Goal: Information Seeking & Learning: Learn about a topic

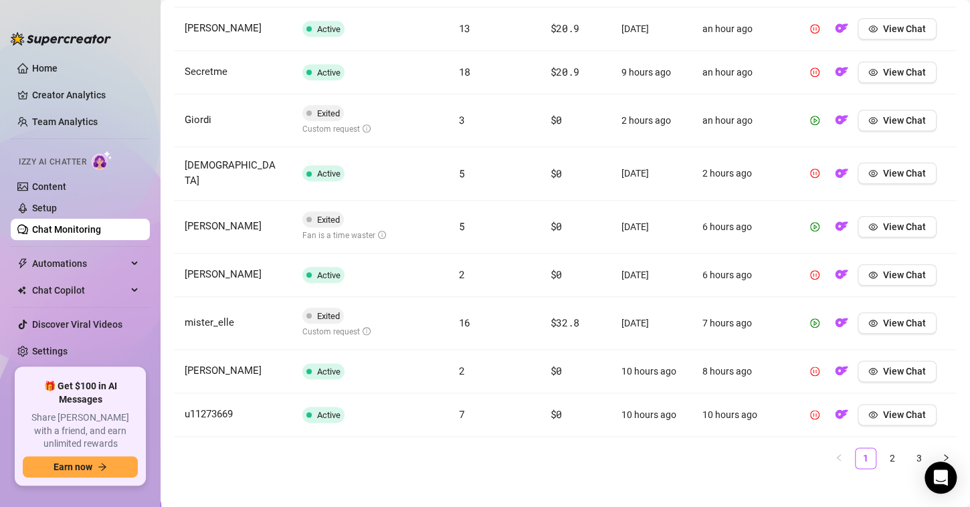
scroll to position [303, 0]
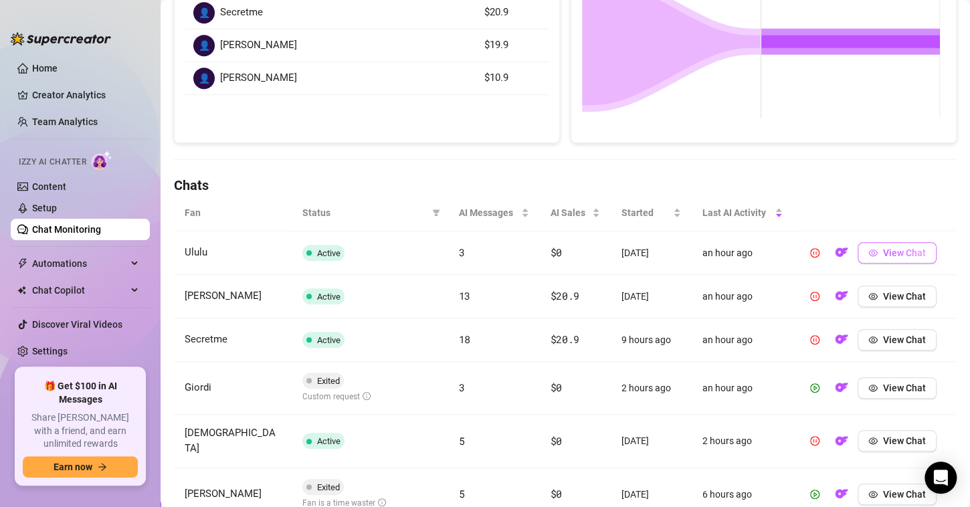
click at [883, 248] on span "View Chat" at bounding box center [904, 253] width 43 height 11
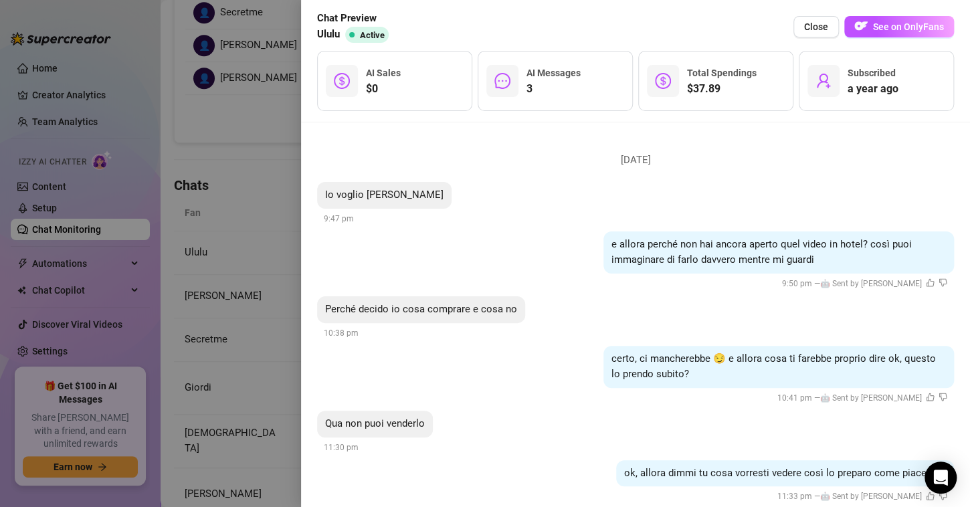
scroll to position [292, 0]
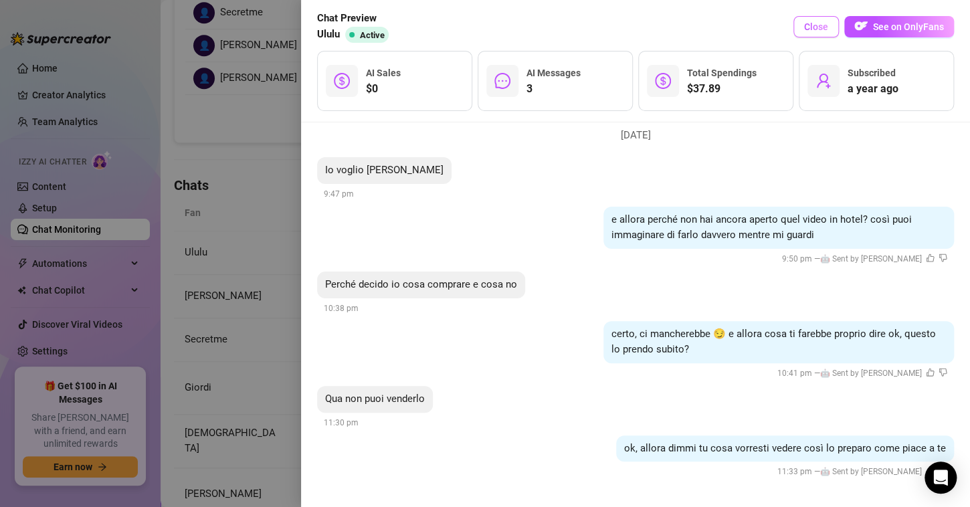
click at [816, 35] on button "Close" at bounding box center [817, 26] width 46 height 21
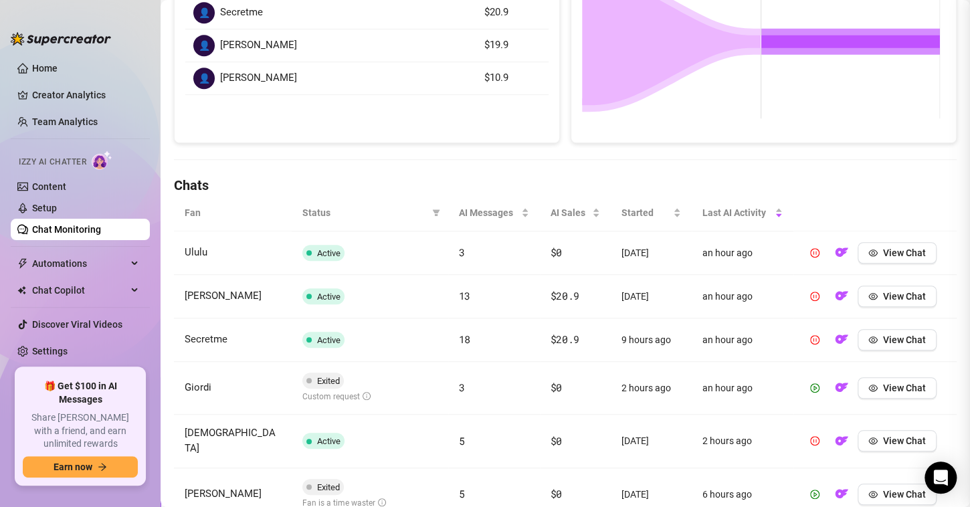
scroll to position [0, 0]
click at [863, 286] on button "View Chat" at bounding box center [897, 296] width 79 height 21
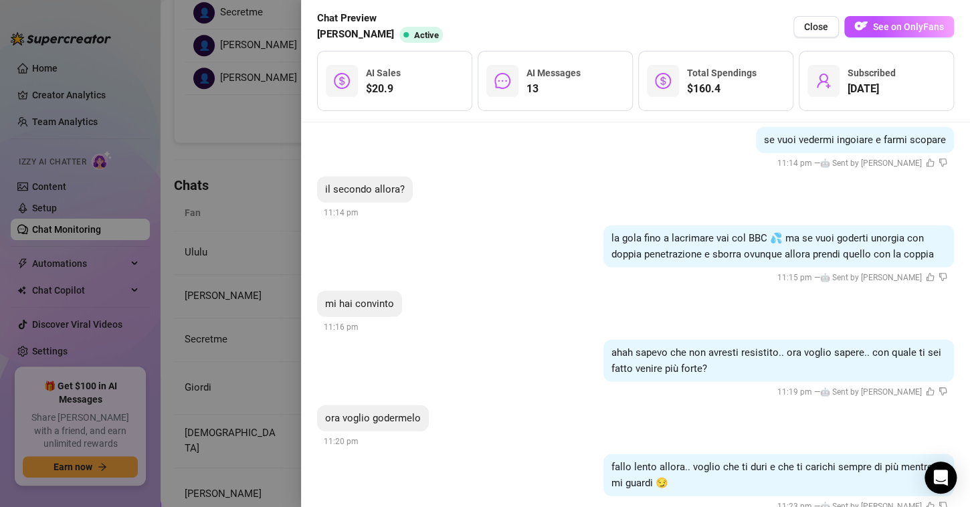
scroll to position [1755, 0]
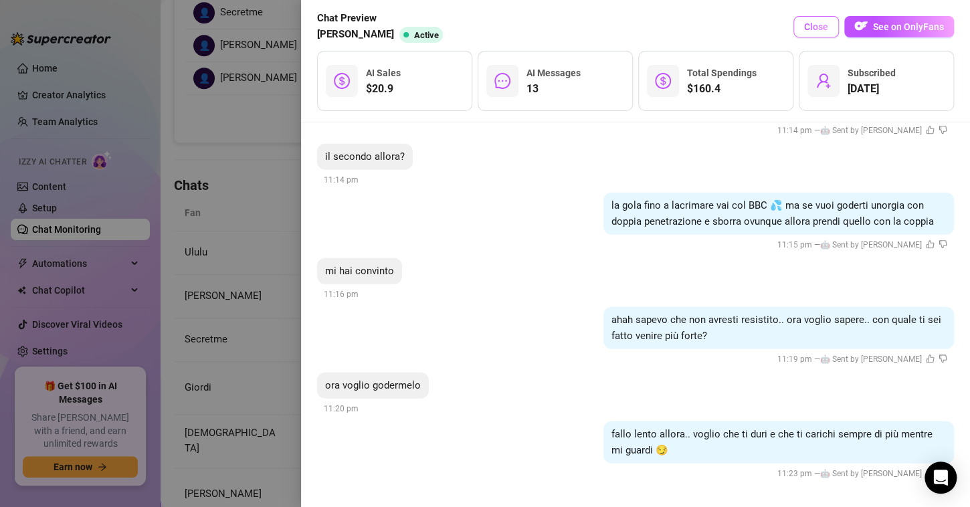
click at [829, 33] on button "Close" at bounding box center [817, 26] width 46 height 21
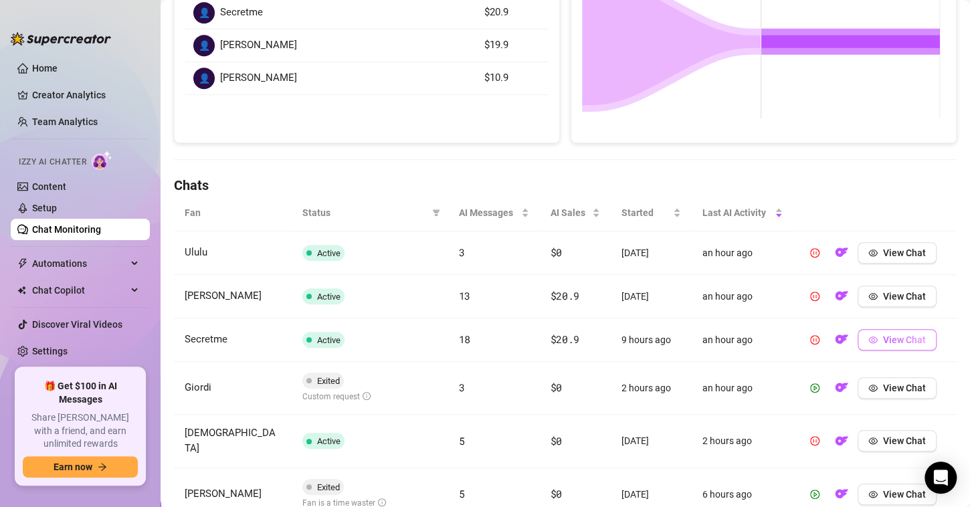
click at [859, 334] on button "View Chat" at bounding box center [897, 339] width 79 height 21
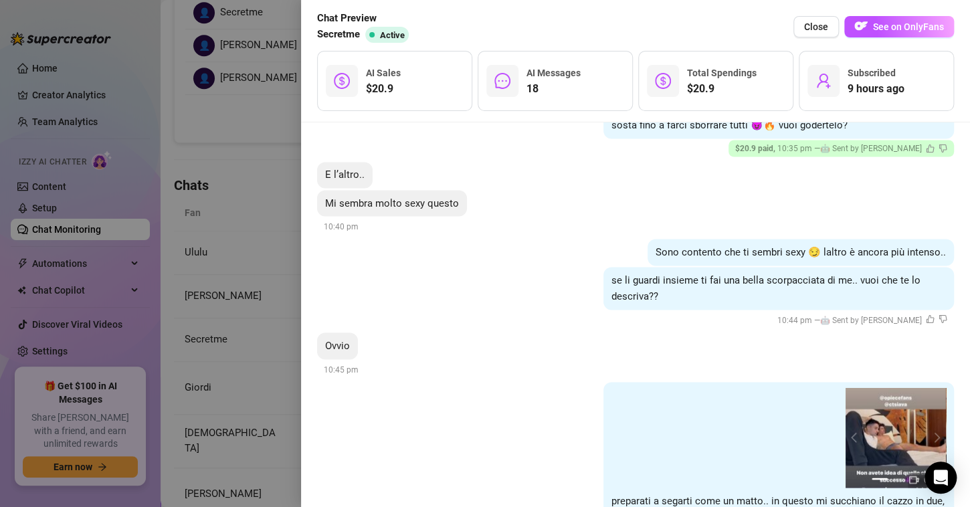
scroll to position [794, 0]
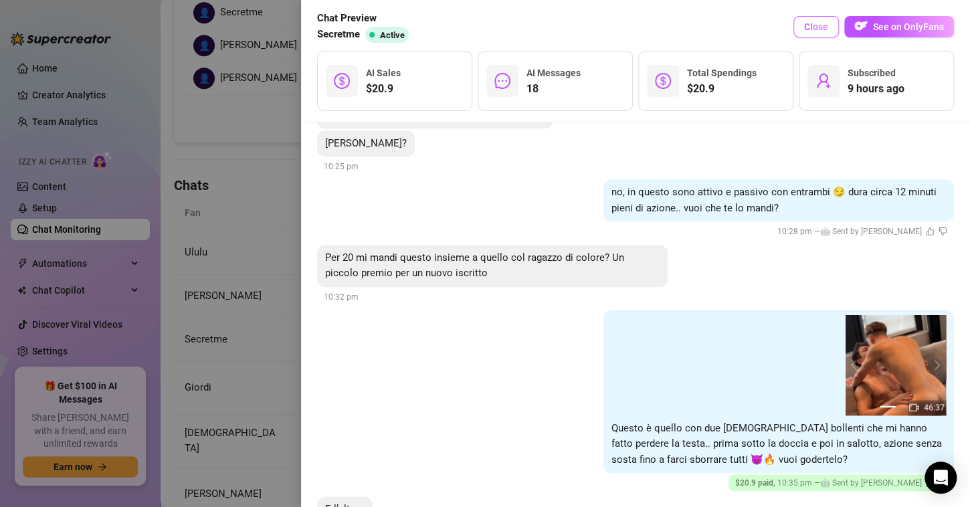
click at [825, 29] on span "Close" at bounding box center [816, 26] width 24 height 11
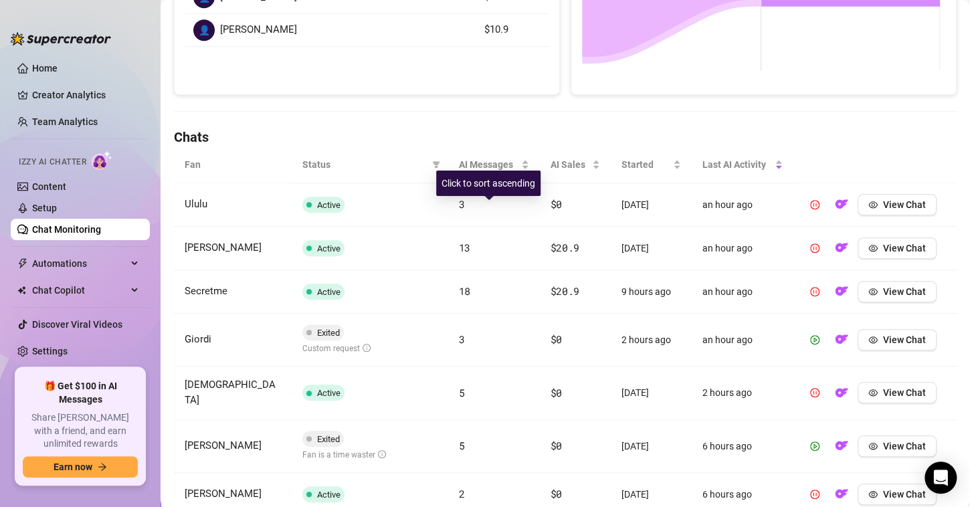
scroll to position [437, 0]
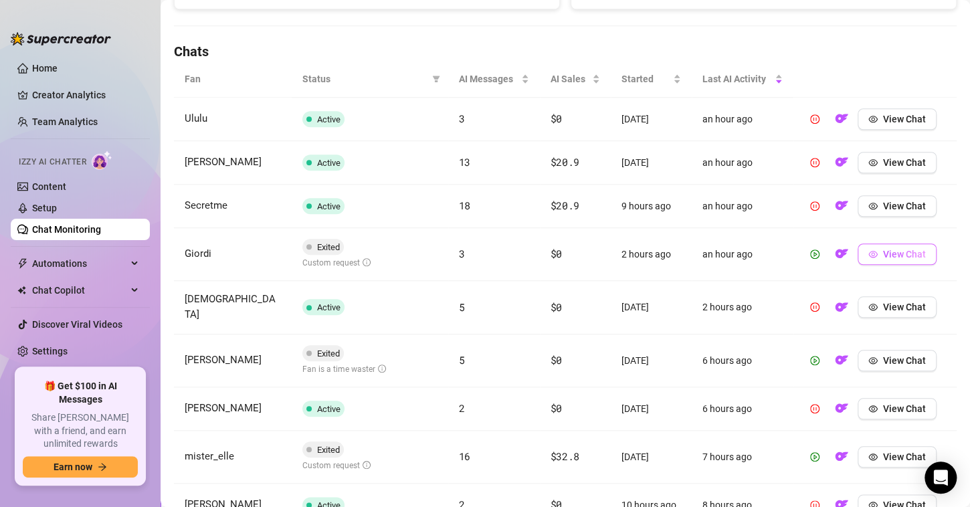
click at [869, 254] on icon "eye" at bounding box center [873, 254] width 9 height 9
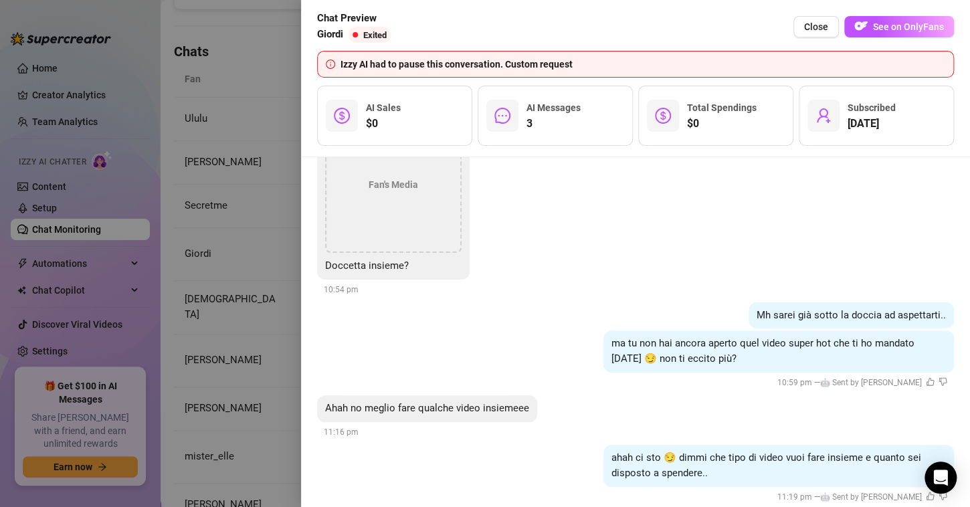
scroll to position [427, 0]
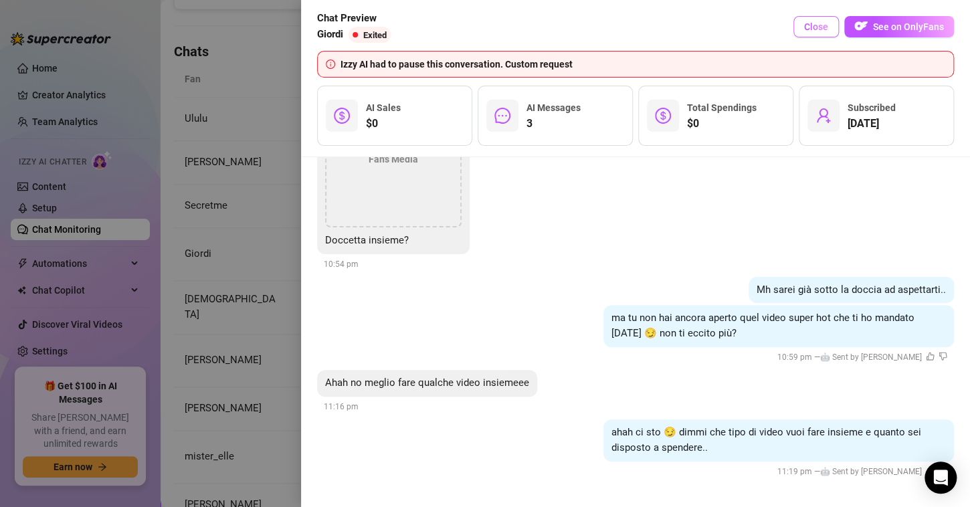
click at [806, 27] on span "Close" at bounding box center [816, 26] width 24 height 11
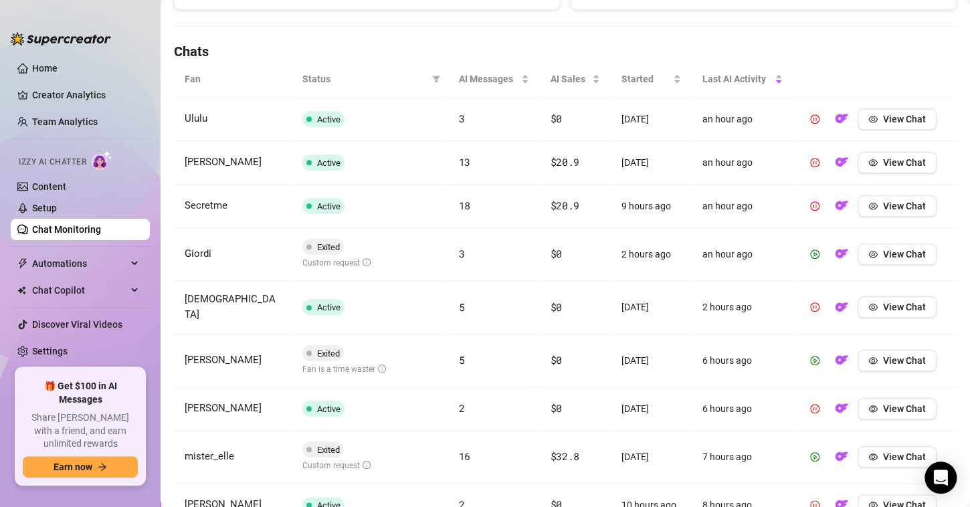
scroll to position [504, 0]
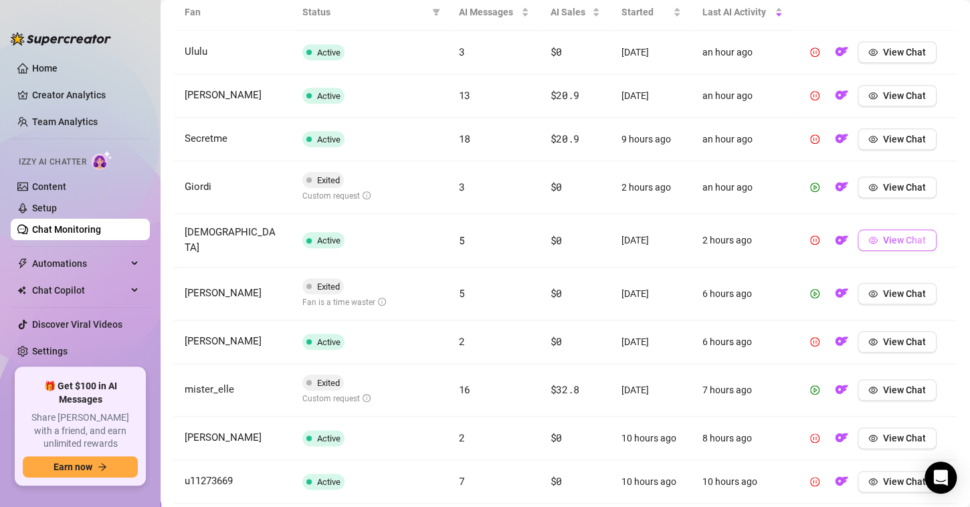
click at [863, 240] on button "View Chat" at bounding box center [897, 240] width 79 height 21
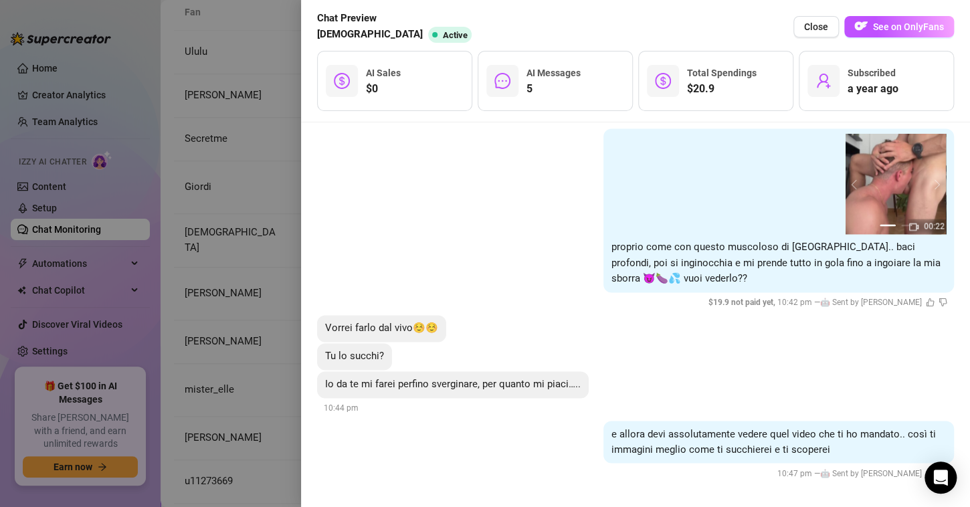
scroll to position [906, 0]
click at [831, 25] on button "Close" at bounding box center [817, 26] width 46 height 21
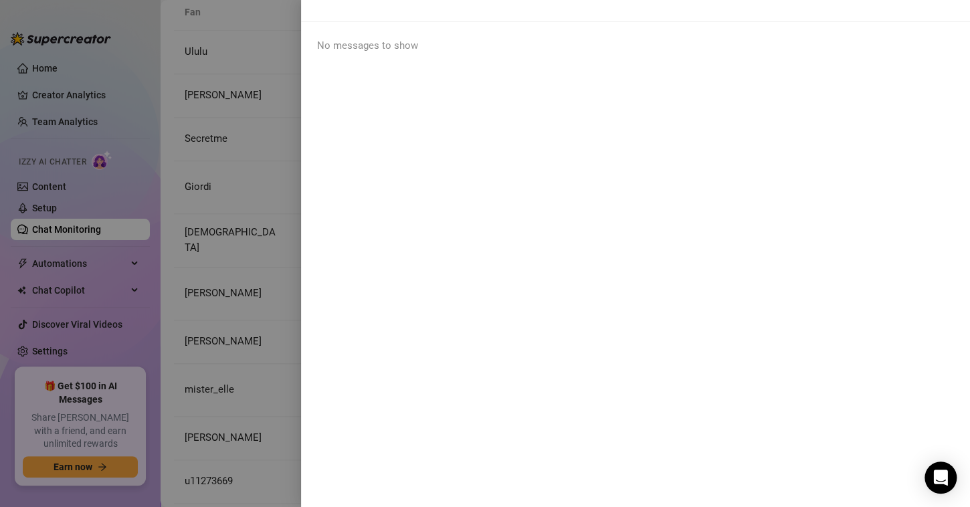
scroll to position [0, 0]
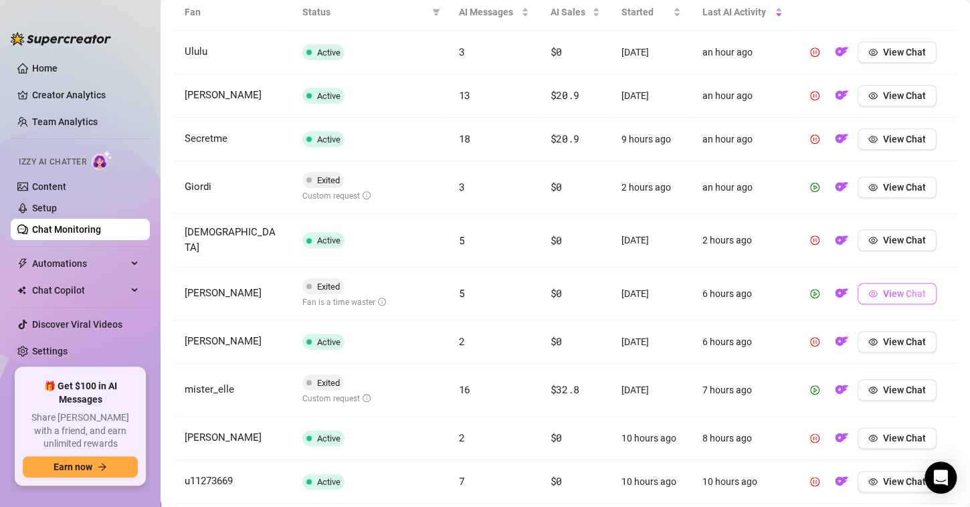
click at [869, 283] on button "View Chat" at bounding box center [897, 293] width 79 height 21
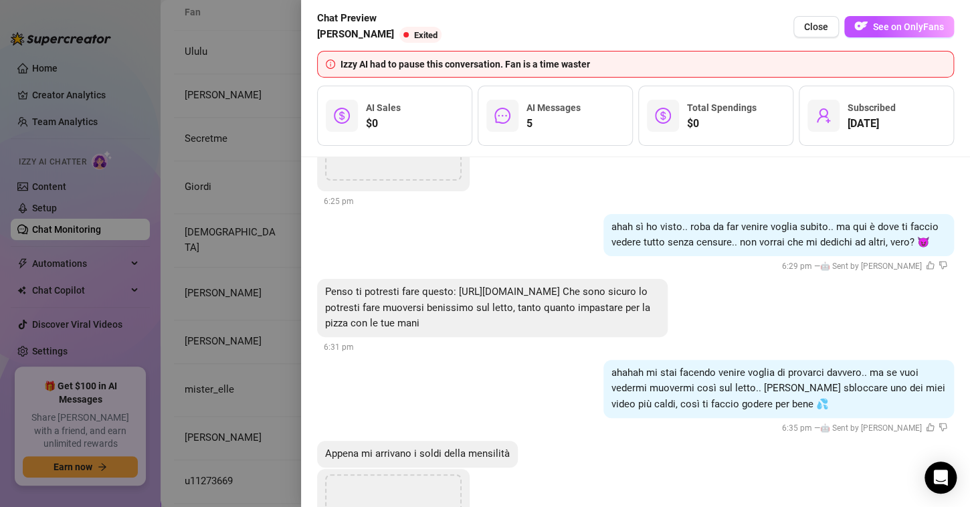
scroll to position [803, 0]
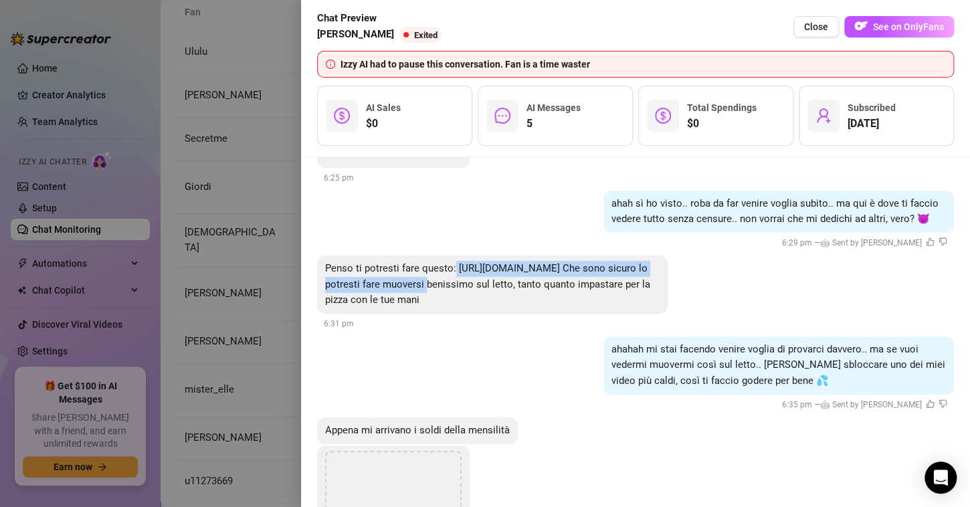
drag, startPoint x: 454, startPoint y: 268, endPoint x: 478, endPoint y: 281, distance: 26.7
click at [478, 281] on span "Penso ti potresti fare questo: [URL][DOMAIN_NAME] Che sono sicuro lo potresti f…" at bounding box center [487, 284] width 325 height 44
copy span "[URL][DOMAIN_NAME]"
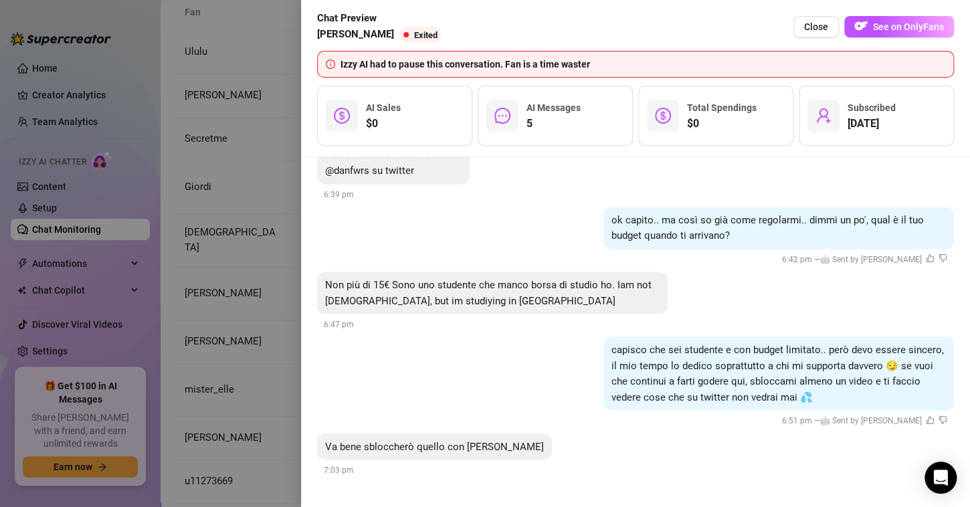
scroll to position [1245, 0]
click at [826, 29] on span "Close" at bounding box center [816, 26] width 24 height 11
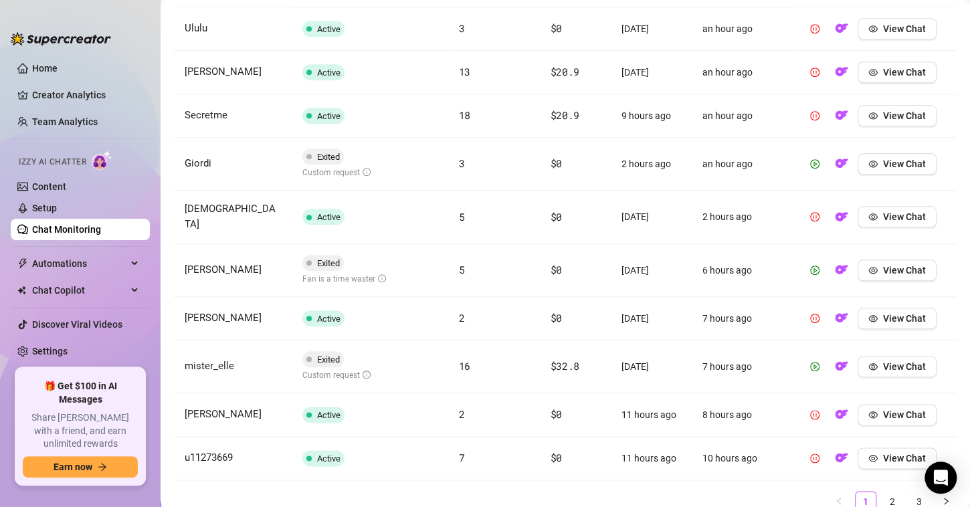
scroll to position [504, 0]
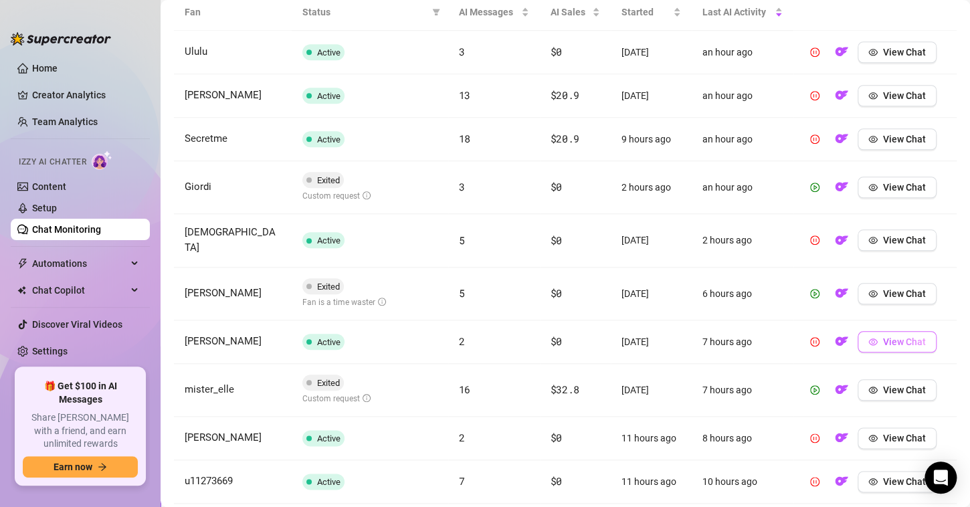
click at [890, 337] on span "View Chat" at bounding box center [904, 342] width 43 height 11
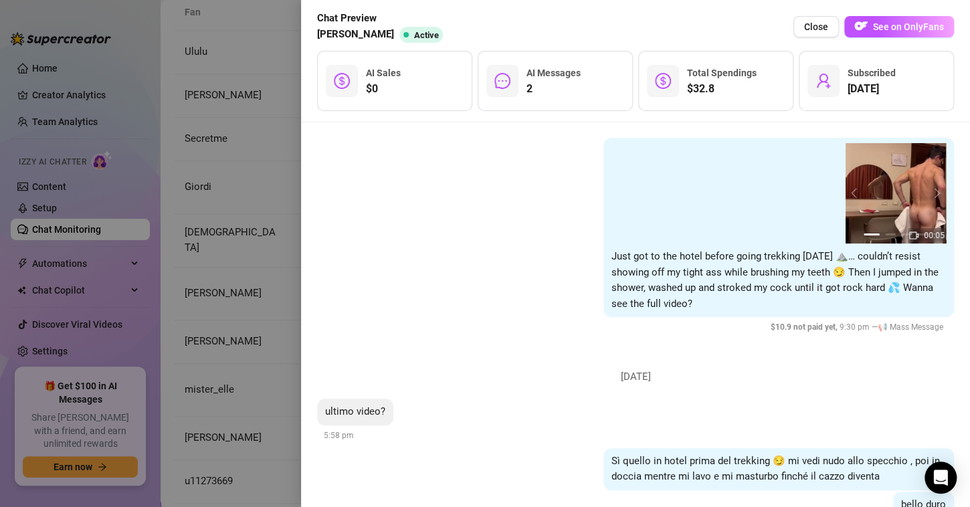
scroll to position [0, 0]
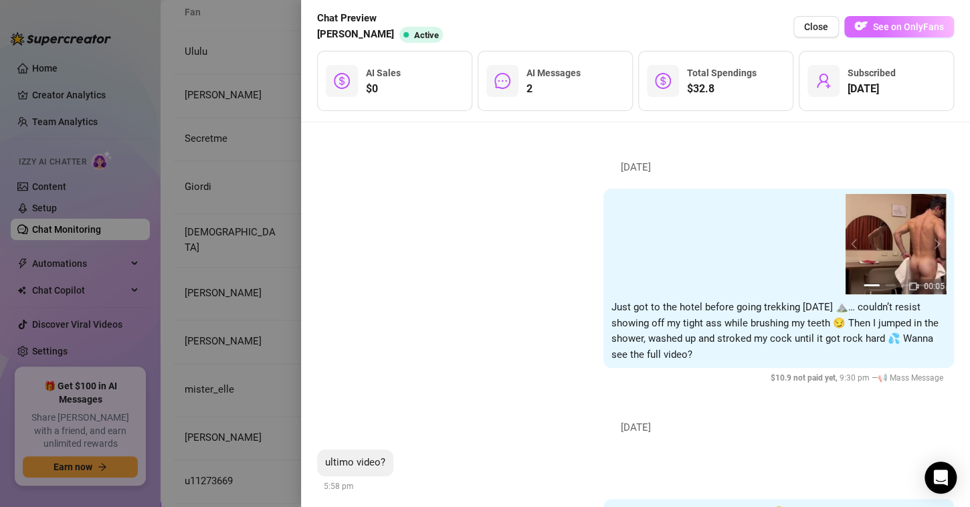
click at [873, 23] on button "See on OnlyFans" at bounding box center [900, 26] width 110 height 21
click at [246, 225] on div at bounding box center [485, 253] width 970 height 507
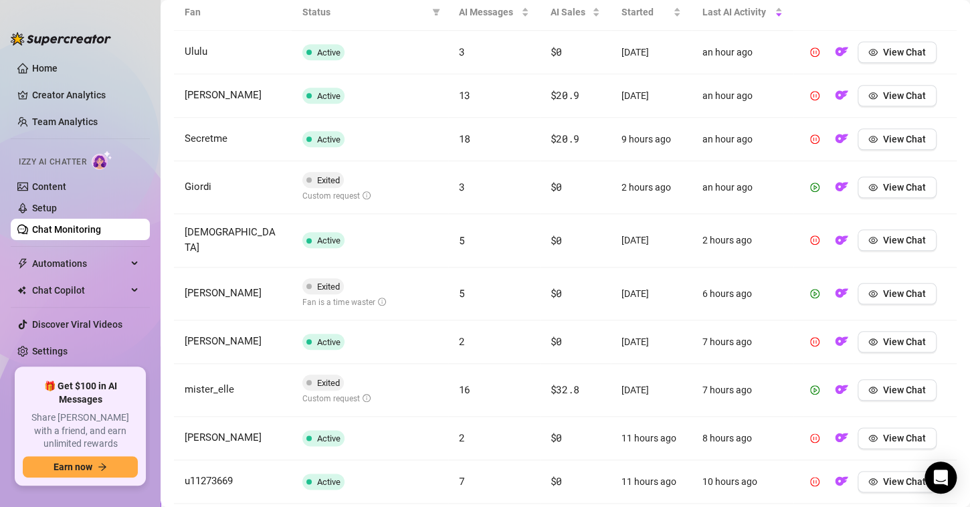
scroll to position [571, 0]
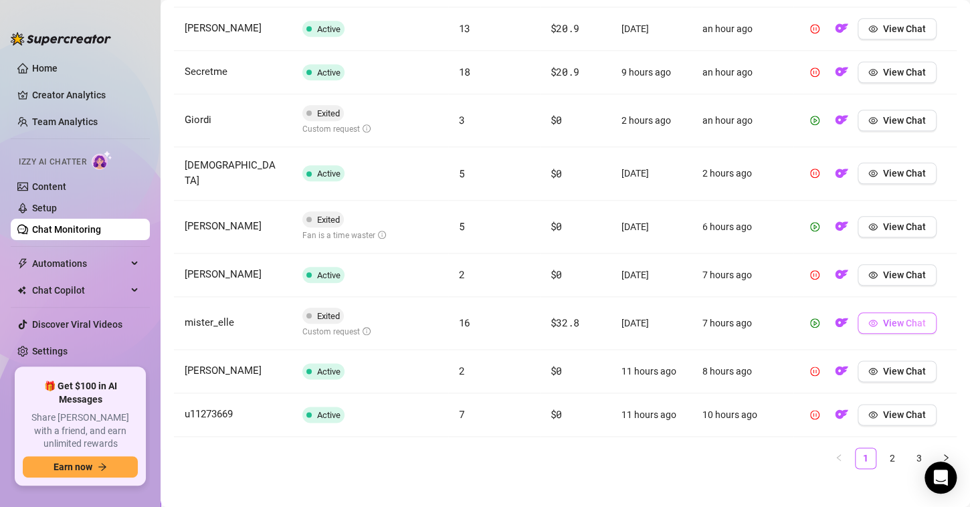
click at [869, 318] on button "View Chat" at bounding box center [897, 323] width 79 height 21
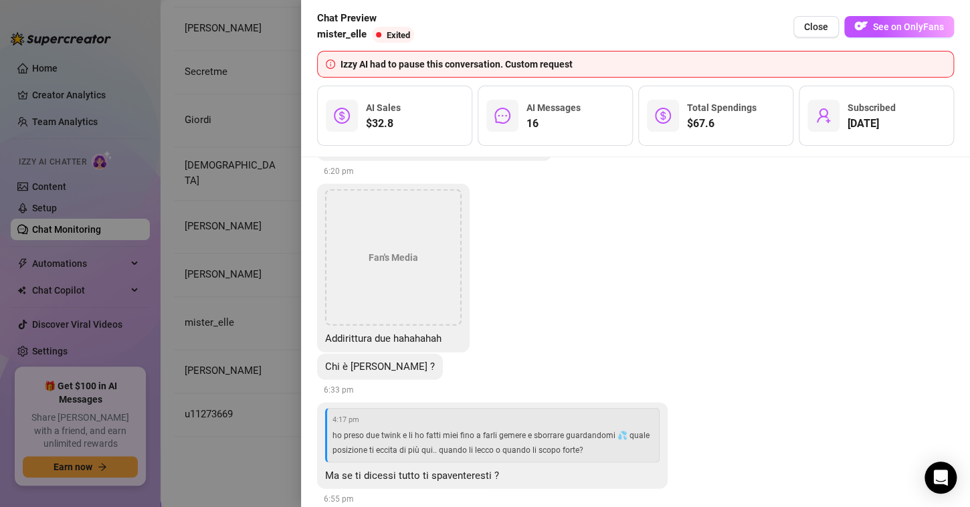
scroll to position [3951, 0]
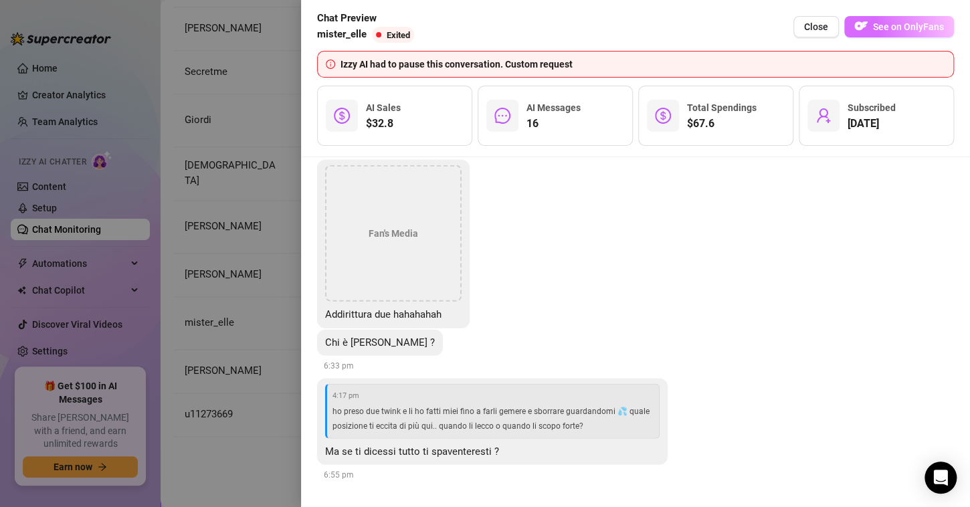
click at [873, 27] on button "See on OnlyFans" at bounding box center [900, 26] width 110 height 21
click at [263, 155] on div at bounding box center [485, 253] width 970 height 507
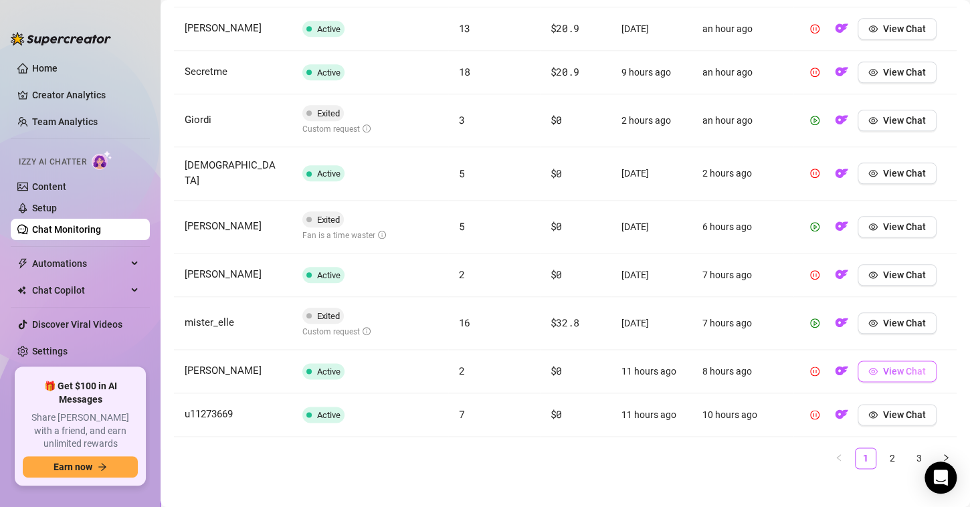
click at [869, 367] on icon "eye" at bounding box center [873, 371] width 9 height 9
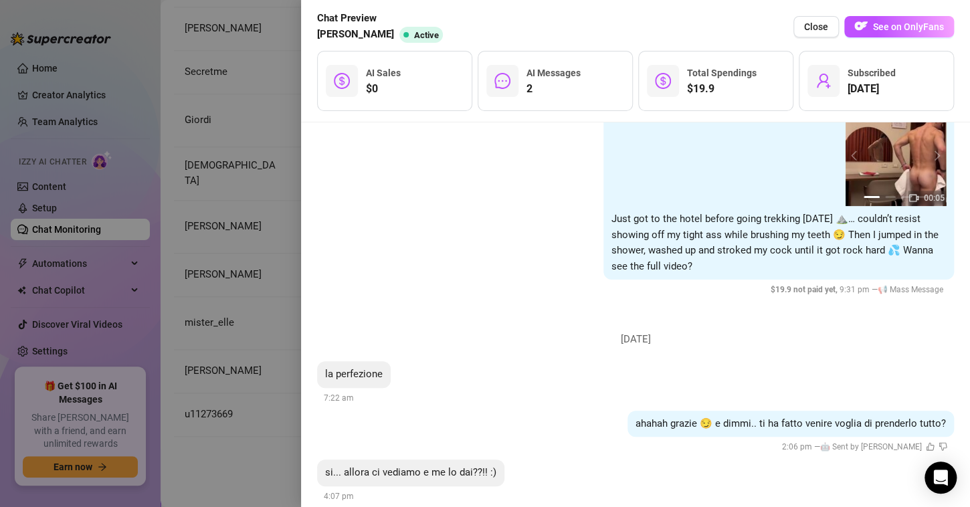
scroll to position [178, 0]
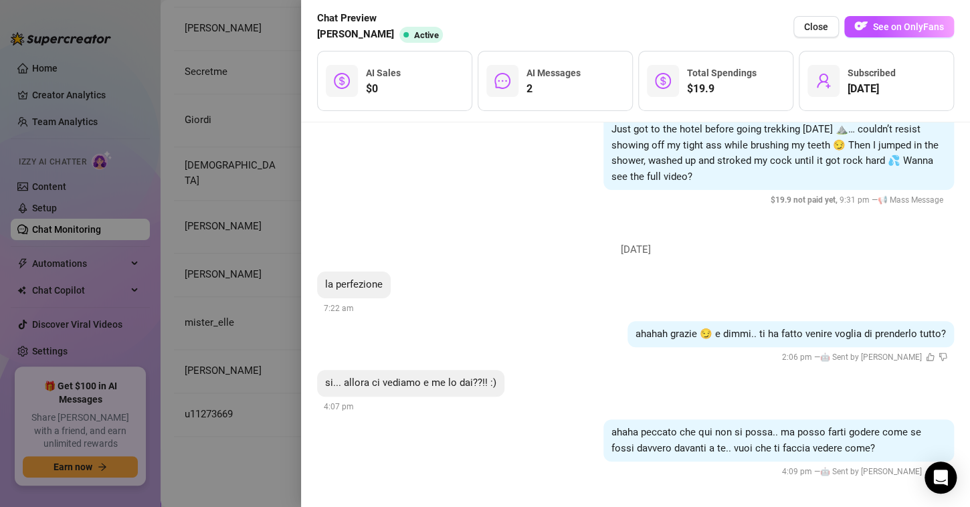
click at [280, 165] on div at bounding box center [485, 253] width 970 height 507
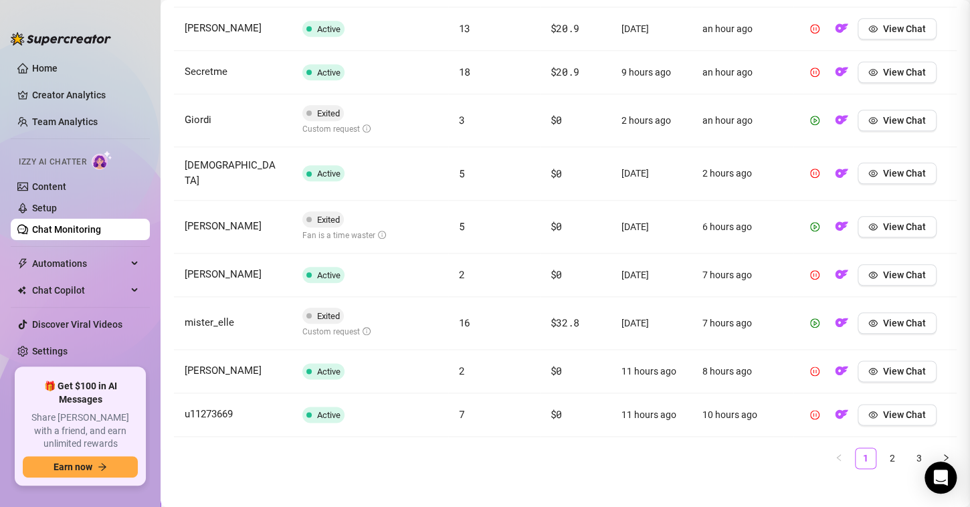
scroll to position [0, 0]
click at [879, 410] on button "View Chat" at bounding box center [897, 414] width 79 height 21
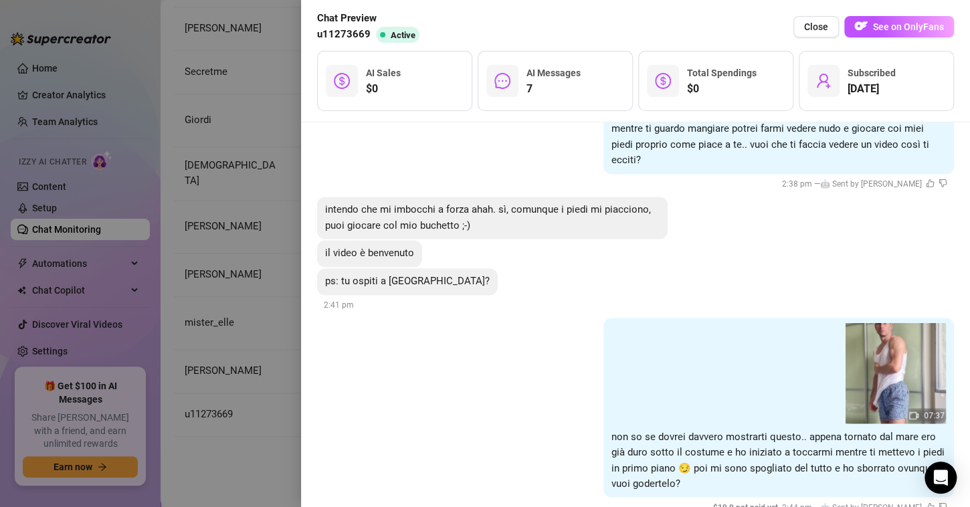
scroll to position [865, 0]
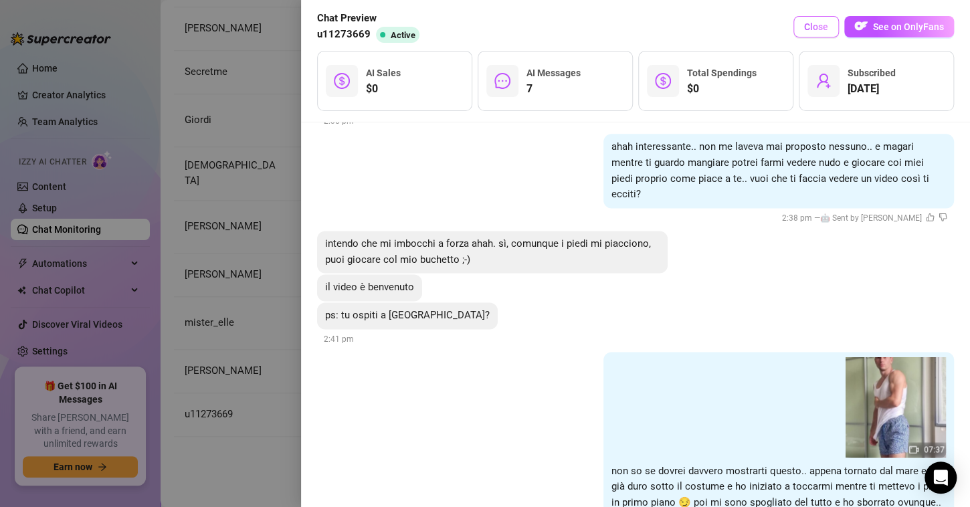
click at [830, 25] on button "Close" at bounding box center [817, 26] width 46 height 21
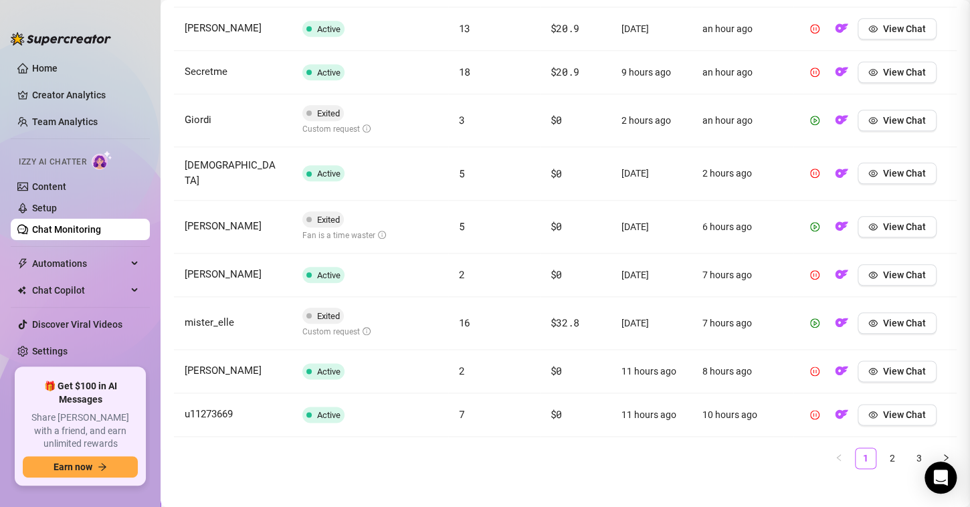
scroll to position [0, 0]
click at [883, 448] on link "2" at bounding box center [893, 458] width 20 height 20
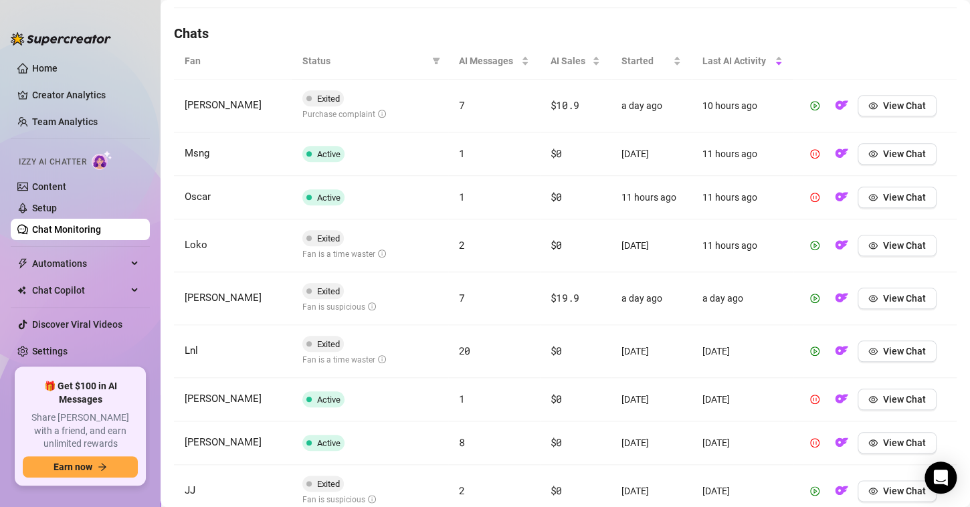
scroll to position [370, 0]
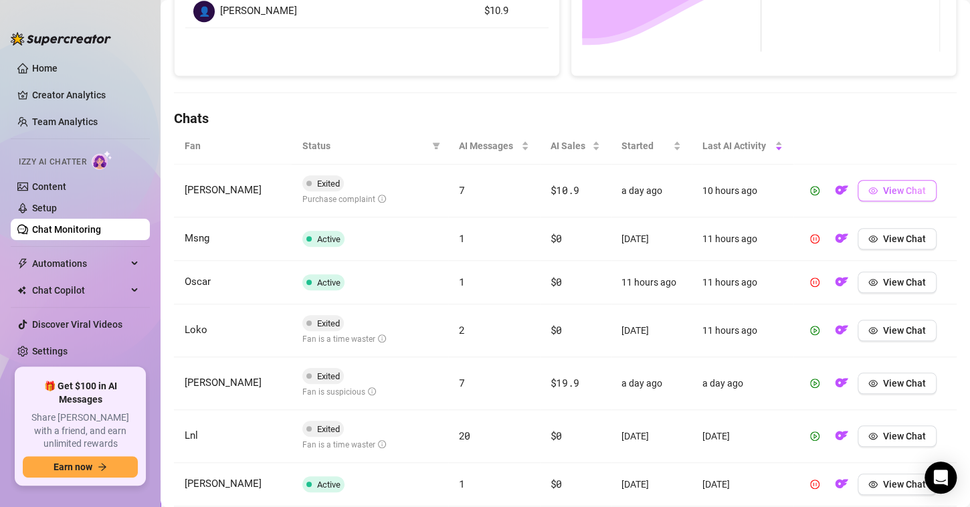
click at [869, 194] on span "button" at bounding box center [873, 190] width 9 height 11
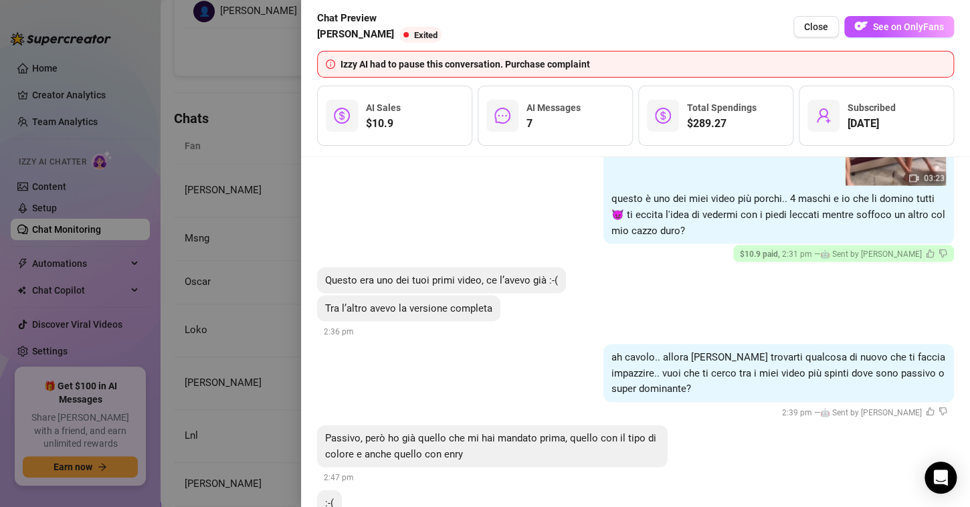
scroll to position [1274, 0]
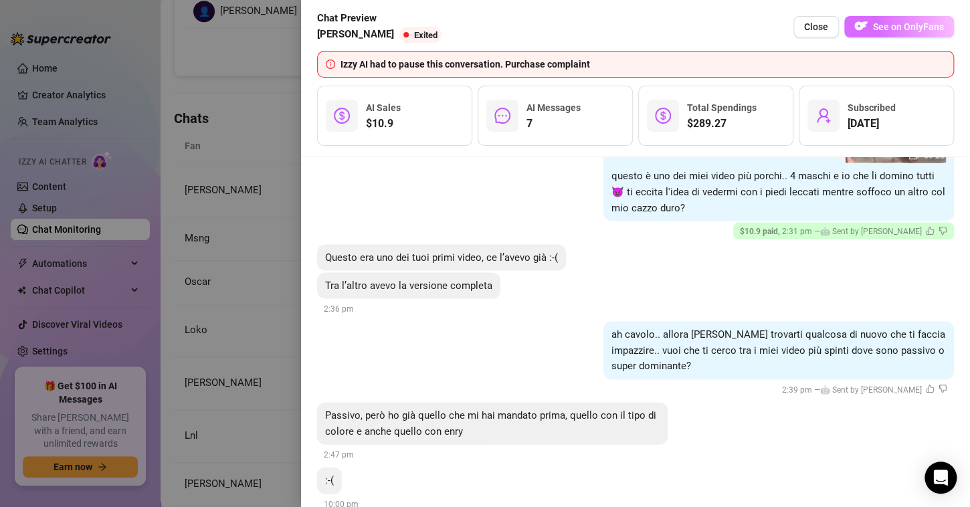
click at [896, 31] on span "See on OnlyFans" at bounding box center [908, 26] width 71 height 11
click at [235, 107] on div at bounding box center [485, 253] width 970 height 507
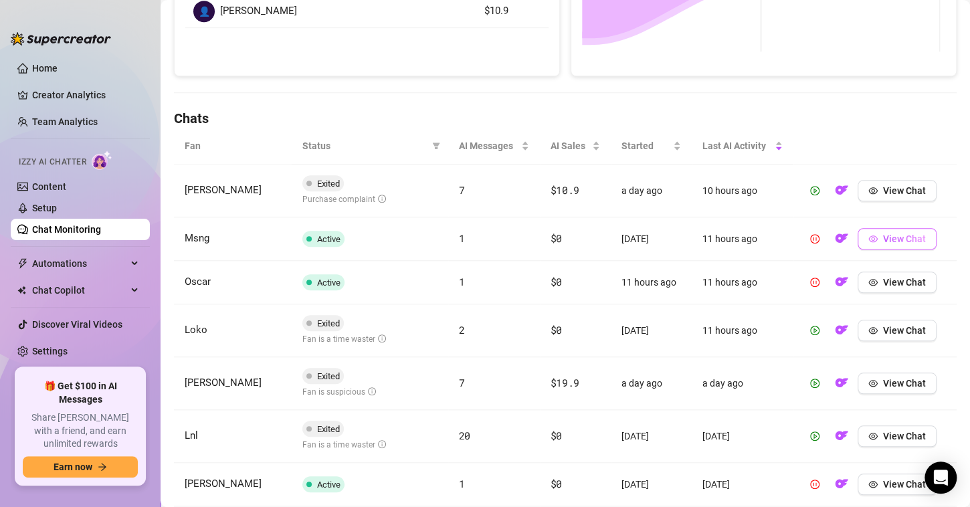
click at [873, 240] on button "View Chat" at bounding box center [897, 238] width 79 height 21
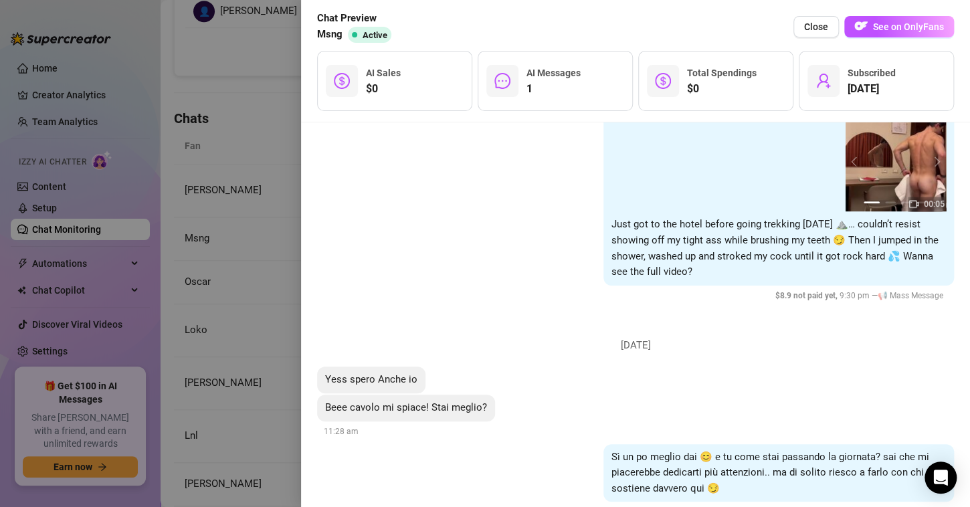
scroll to position [353, 0]
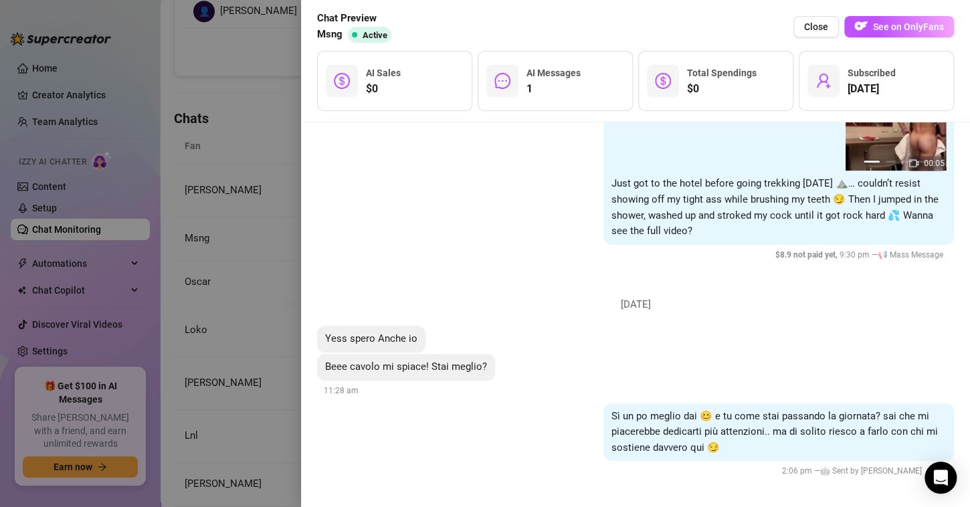
click at [804, 31] on button "Close" at bounding box center [817, 26] width 46 height 21
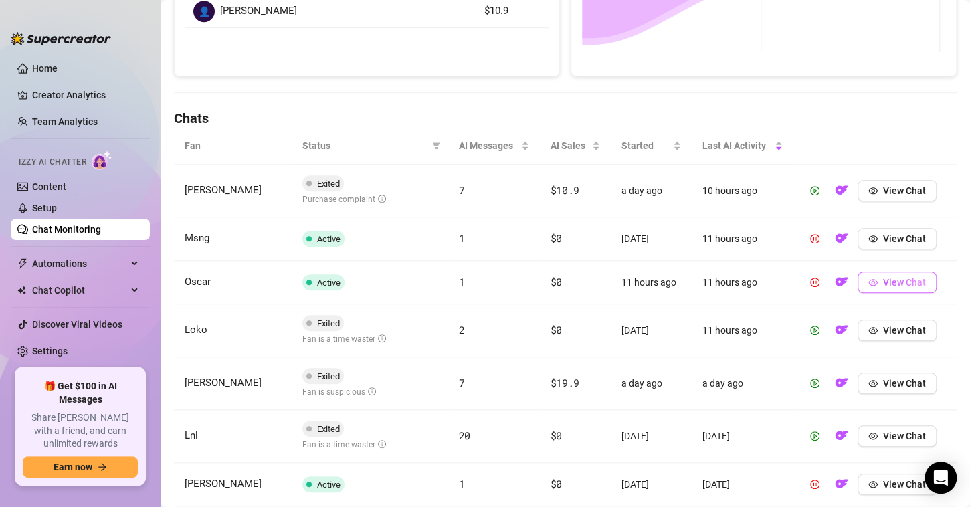
click at [869, 280] on icon "eye" at bounding box center [873, 282] width 9 height 9
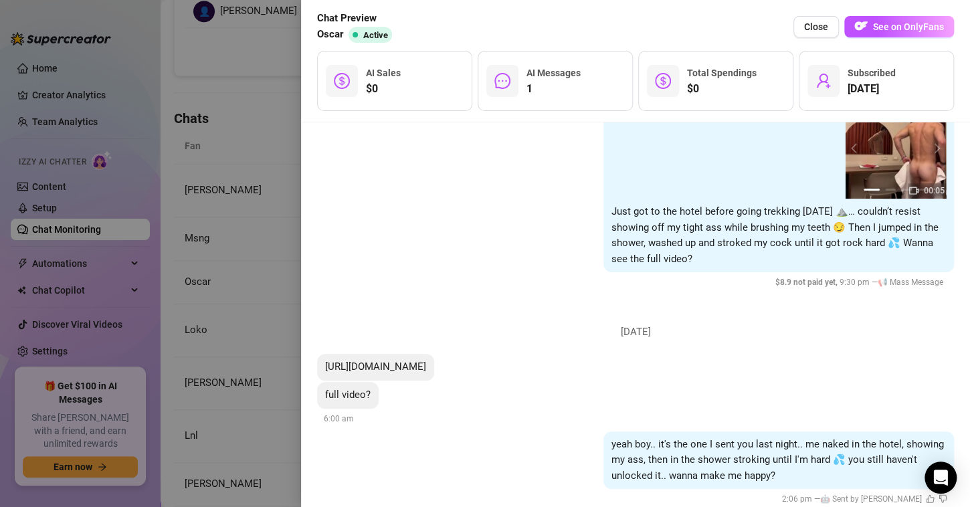
scroll to position [123, 0]
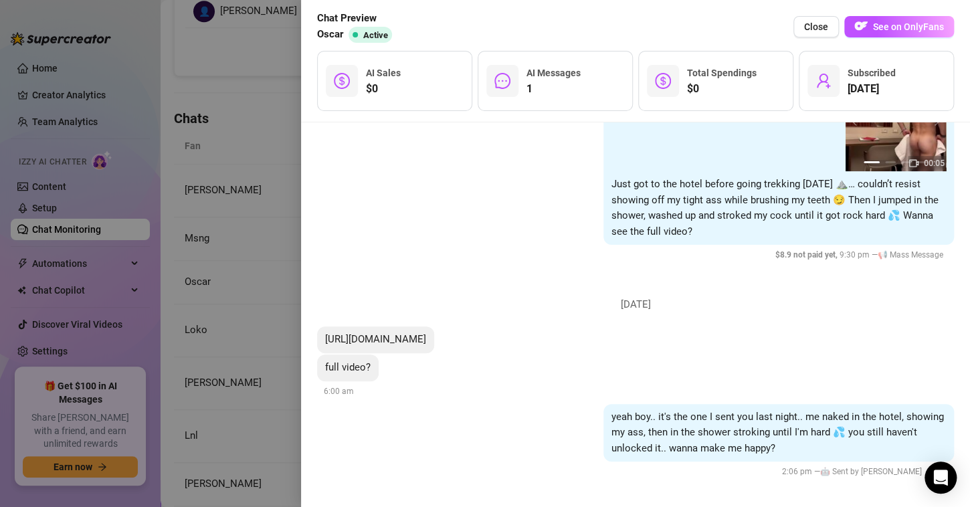
drag, startPoint x: 533, startPoint y: 339, endPoint x: 314, endPoint y: 342, distance: 218.9
click at [314, 342] on div "[DATE] 02:40 00:05 00:12 00:27 02:40 00:05 00:12 00:27 02:40 1 2 3 4 Just got t…" at bounding box center [635, 314] width 669 height 385
copy span "[URL][DOMAIN_NAME]"
click at [885, 31] on span "See on OnlyFans" at bounding box center [908, 26] width 71 height 11
click at [428, 211] on div "02:40 00:05 00:12 00:27 02:40 00:05 00:12 00:27 02:40 1 2 3 4 Just got to the h…" at bounding box center [635, 164] width 637 height 197
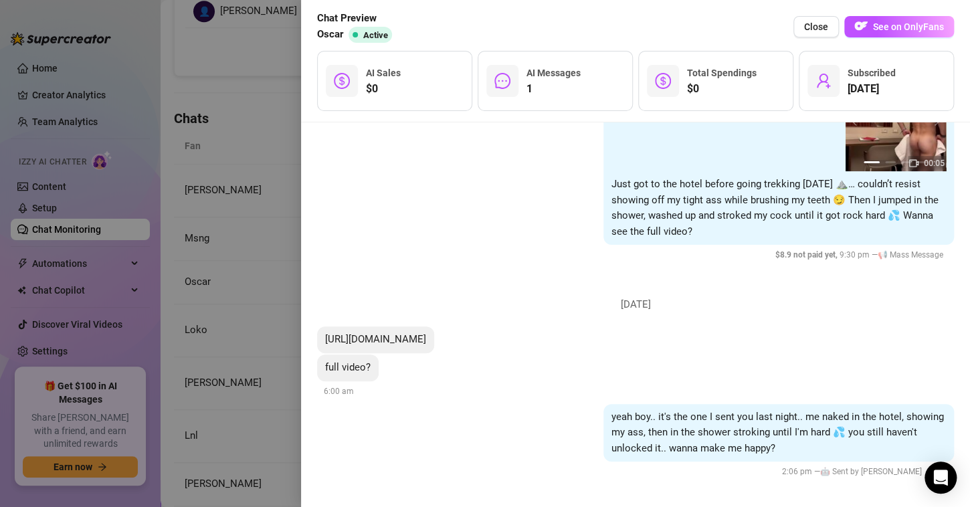
click at [221, 110] on div at bounding box center [485, 253] width 970 height 507
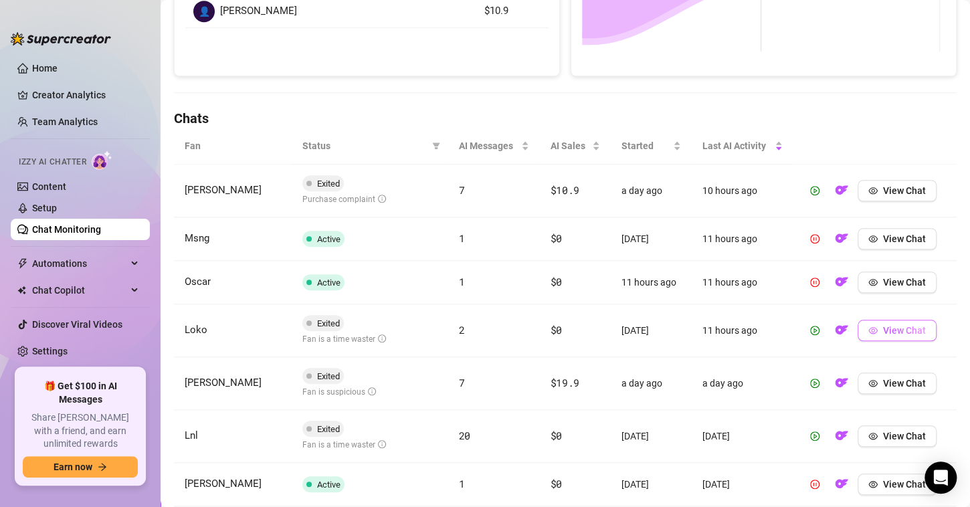
click at [858, 324] on button "View Chat" at bounding box center [897, 330] width 79 height 21
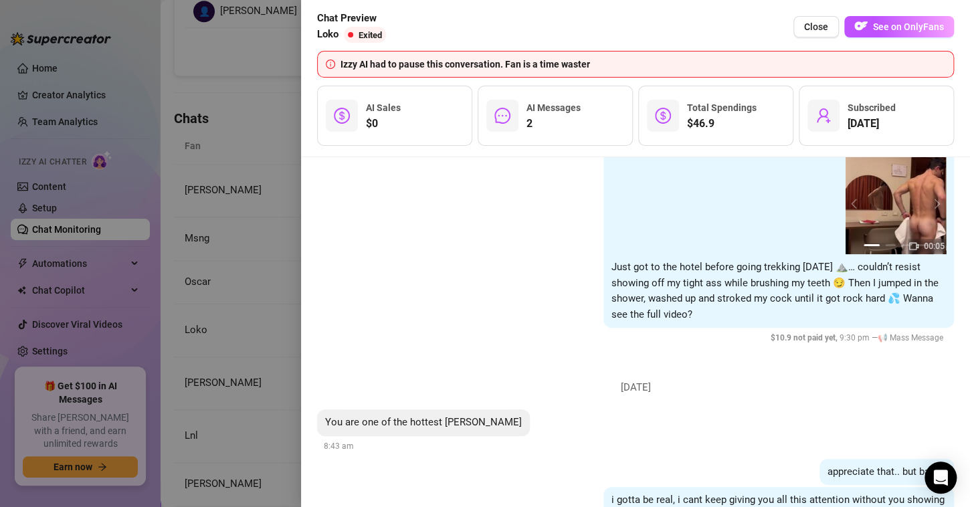
scroll to position [193, 0]
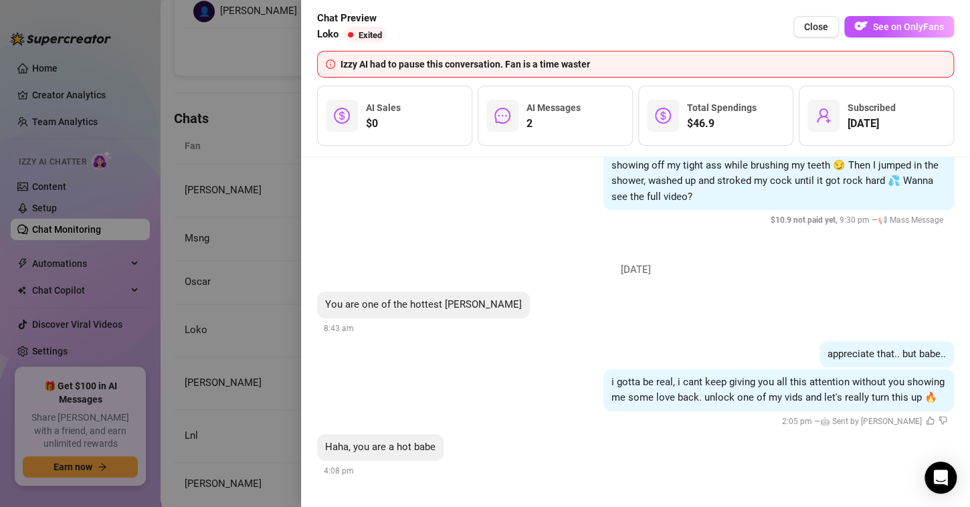
click at [260, 259] on div at bounding box center [485, 253] width 970 height 507
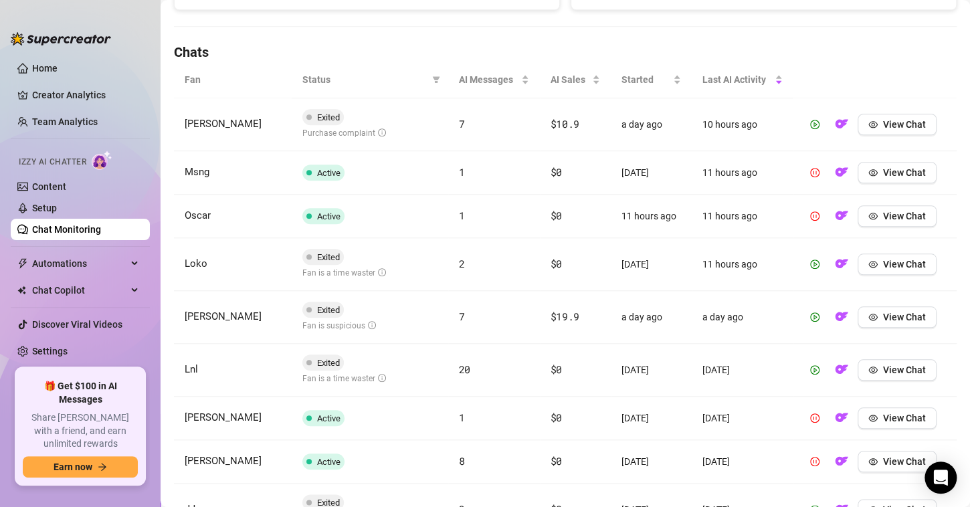
scroll to position [437, 0]
click at [885, 314] on span "View Chat" at bounding box center [904, 316] width 43 height 11
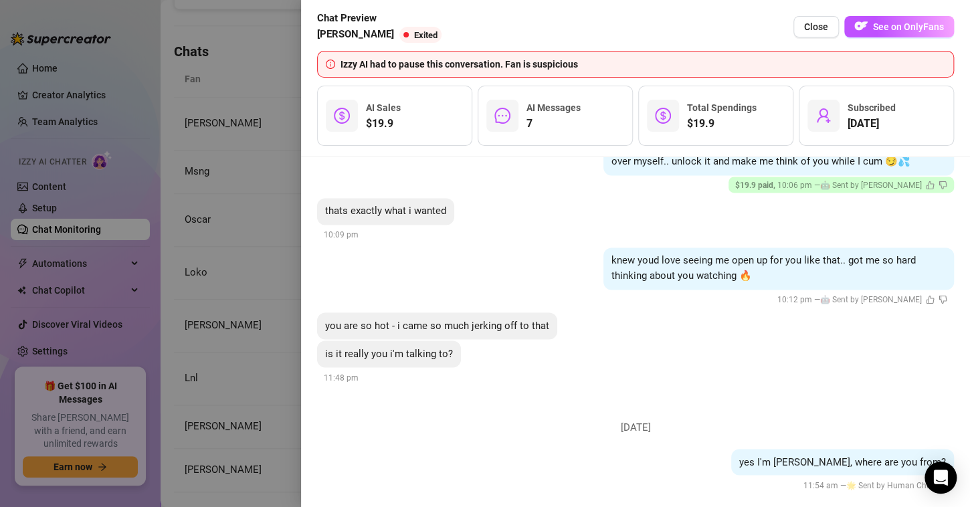
scroll to position [1070, 0]
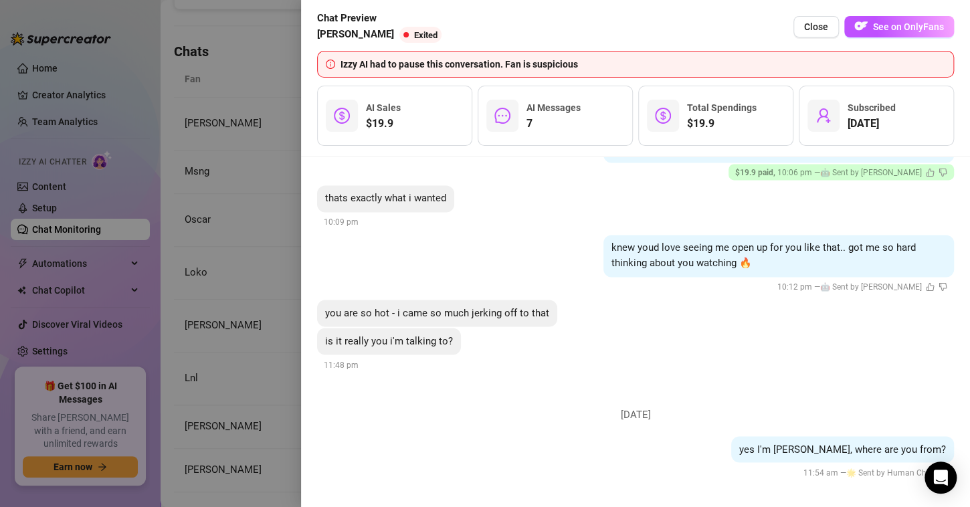
click at [216, 209] on div at bounding box center [485, 253] width 970 height 507
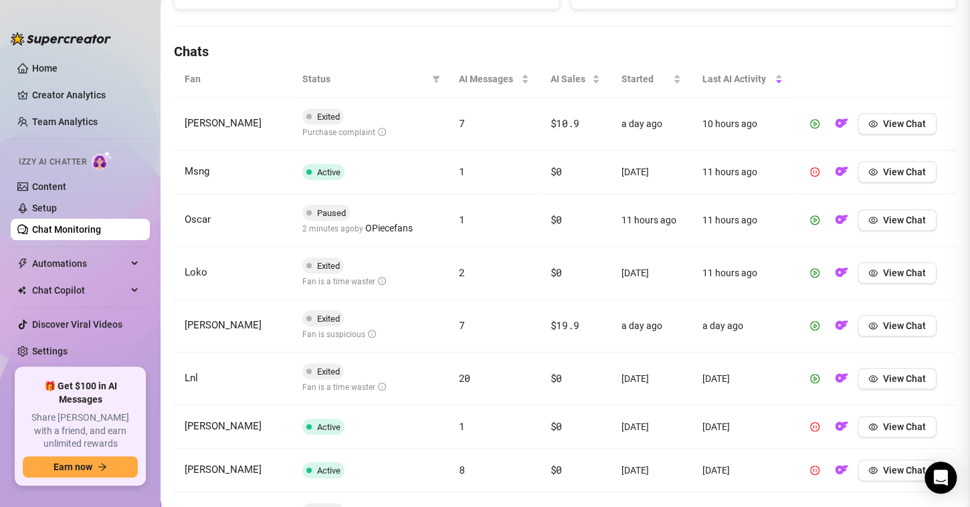
scroll to position [0, 0]
click at [869, 382] on span "button" at bounding box center [873, 378] width 9 height 11
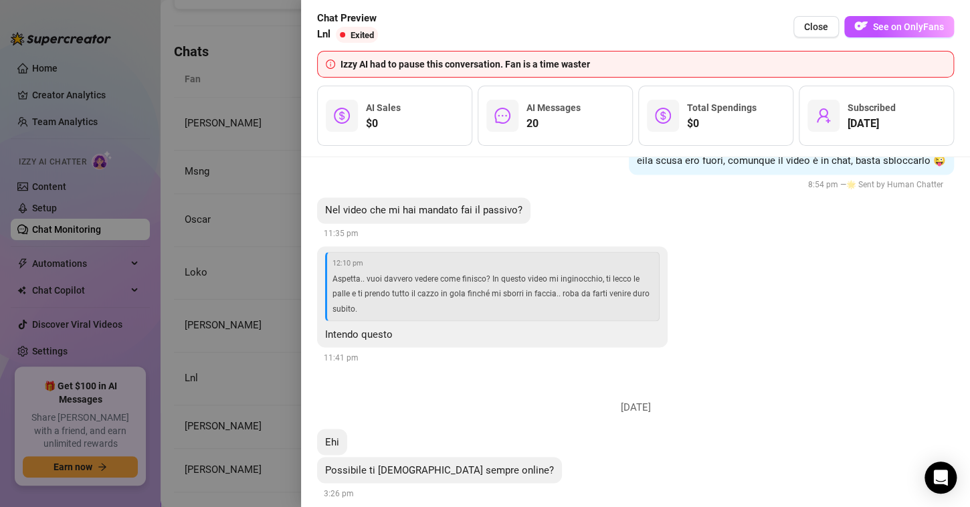
scroll to position [3492, 0]
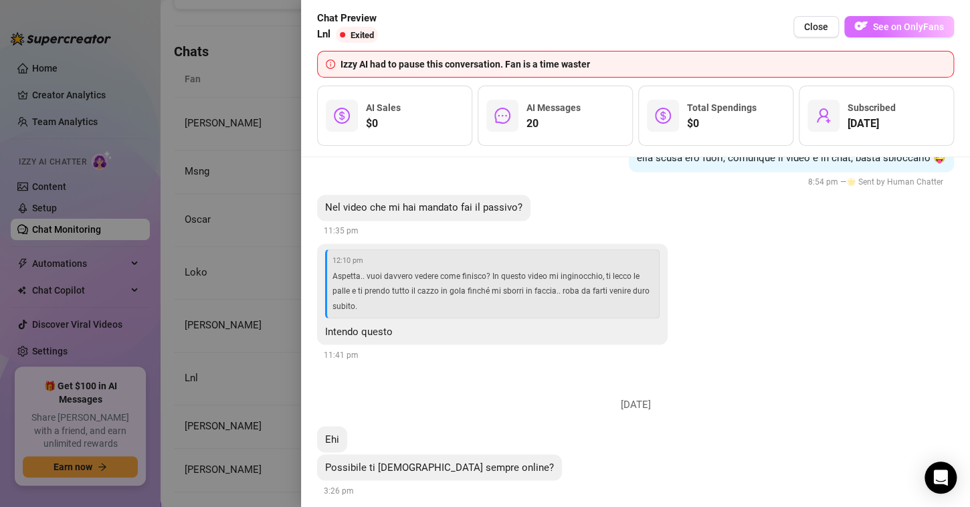
click at [899, 27] on span "See on OnlyFans" at bounding box center [908, 26] width 71 height 11
click at [814, 32] on span "Close" at bounding box center [816, 26] width 24 height 11
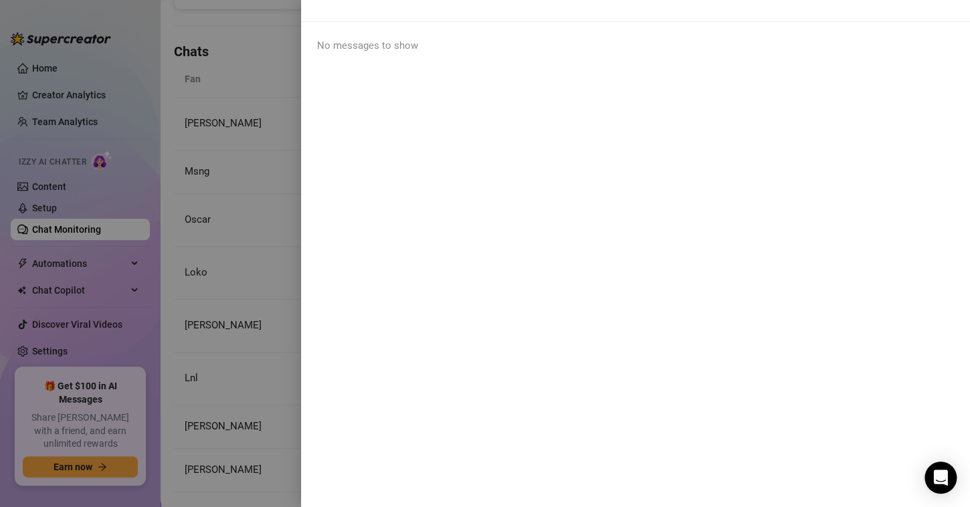
scroll to position [0, 0]
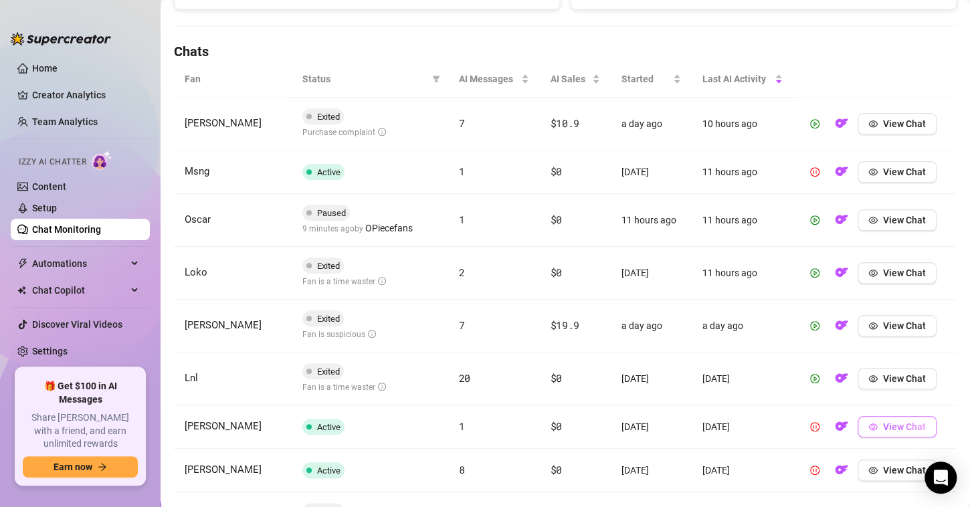
click at [869, 426] on icon "eye" at bounding box center [873, 426] width 9 height 9
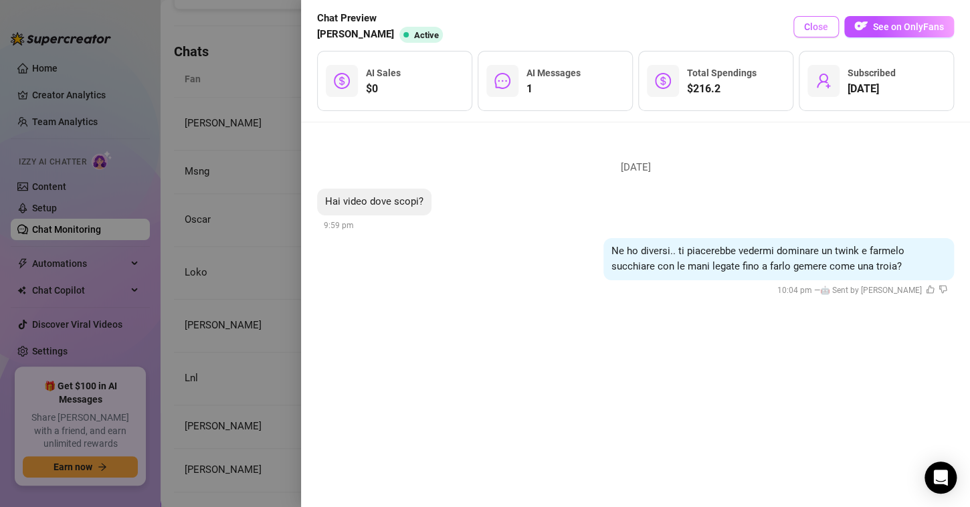
click at [818, 27] on span "Close" at bounding box center [816, 26] width 24 height 11
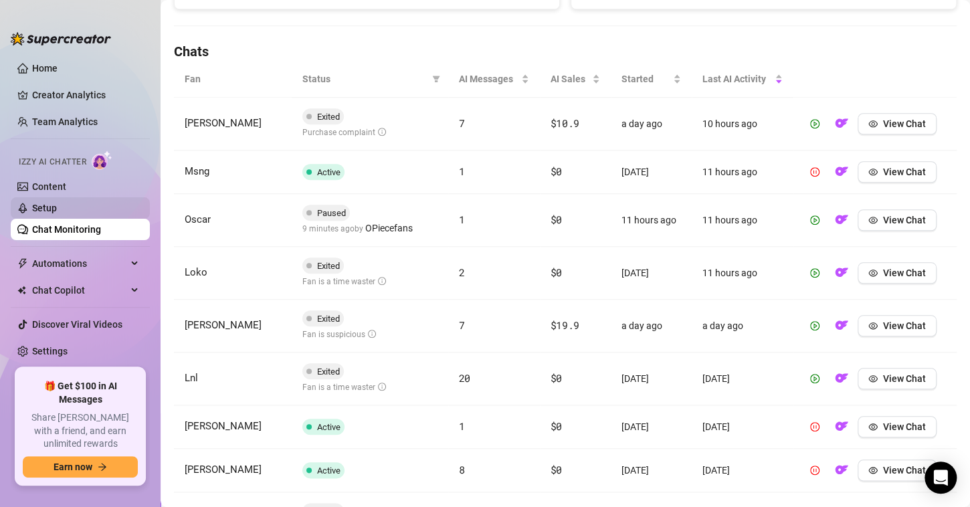
click at [57, 211] on link "Setup" at bounding box center [44, 208] width 25 height 11
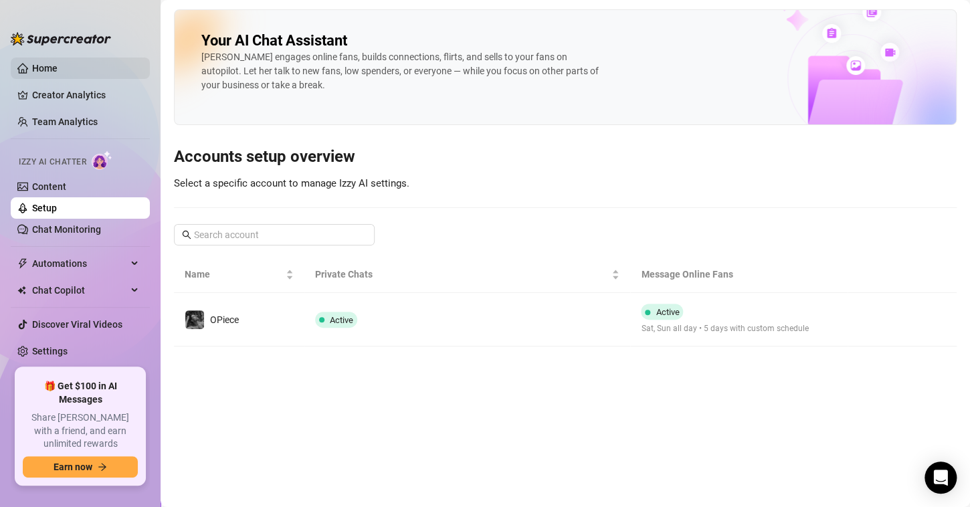
click at [58, 68] on link "Home" at bounding box center [44, 68] width 25 height 11
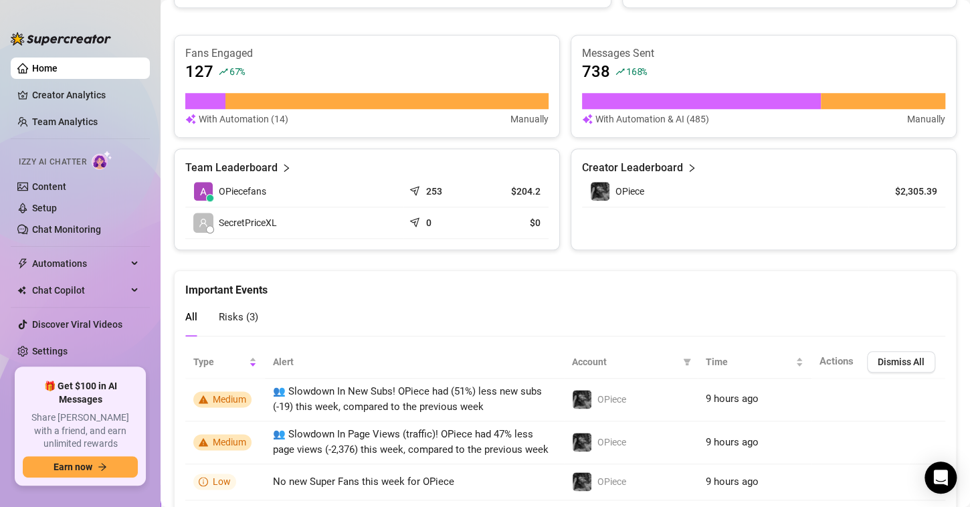
scroll to position [593, 0]
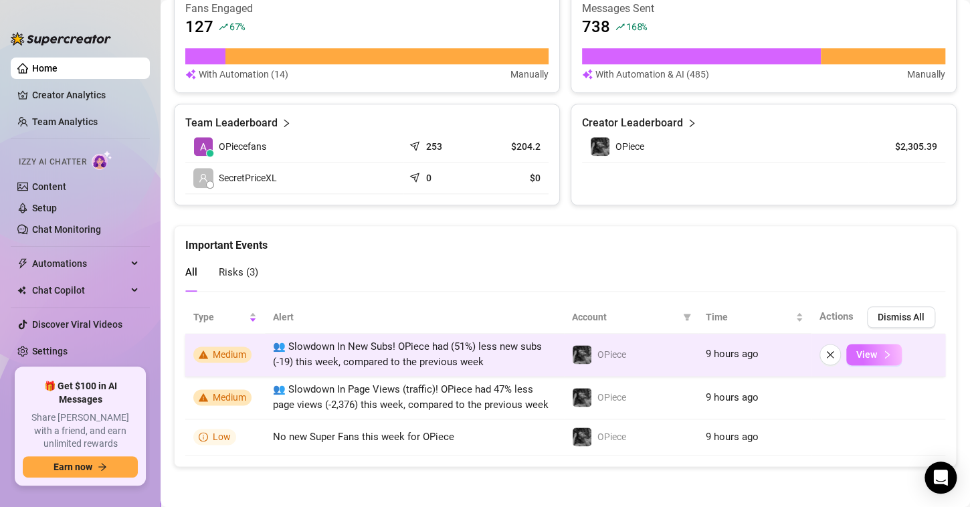
click at [883, 349] on span "button" at bounding box center [887, 354] width 9 height 11
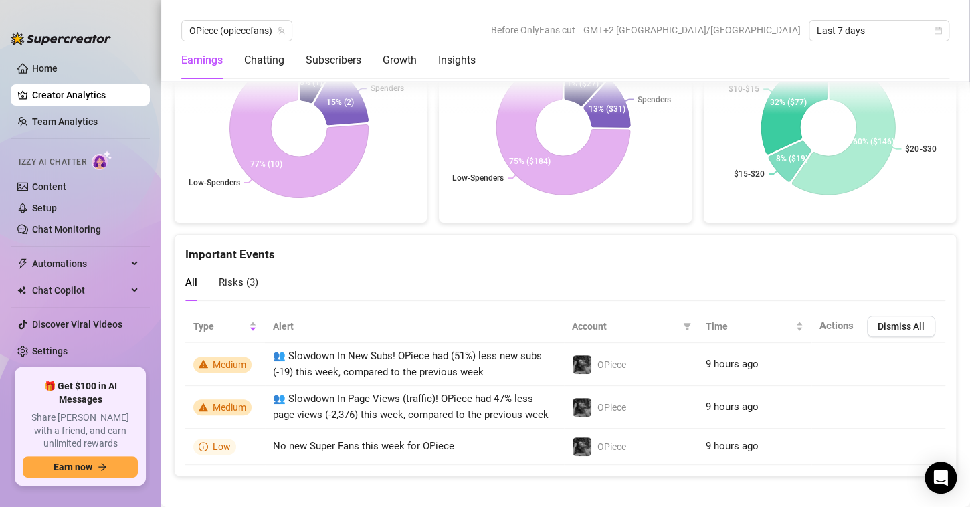
scroll to position [2443, 0]
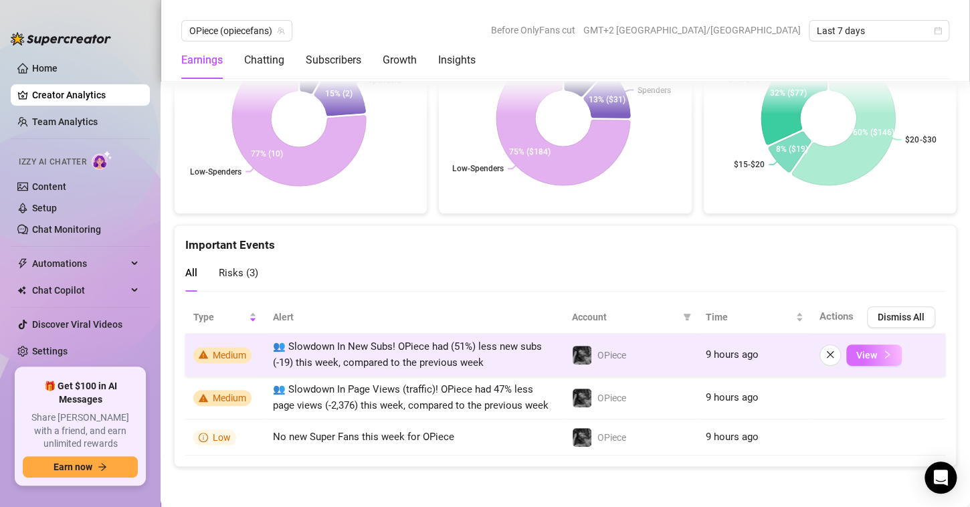
click at [859, 350] on span "View" at bounding box center [867, 355] width 21 height 11
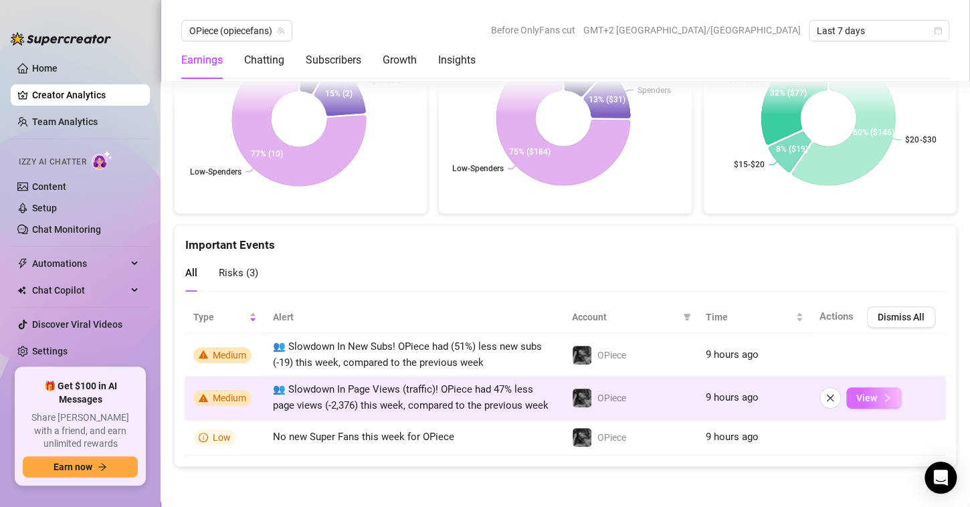
click at [857, 393] on span "View" at bounding box center [867, 398] width 21 height 11
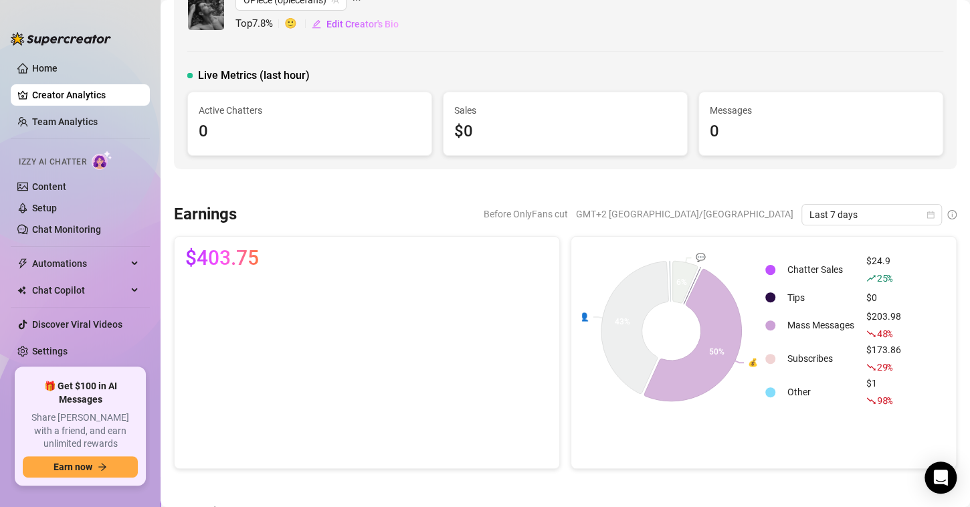
scroll to position [0, 0]
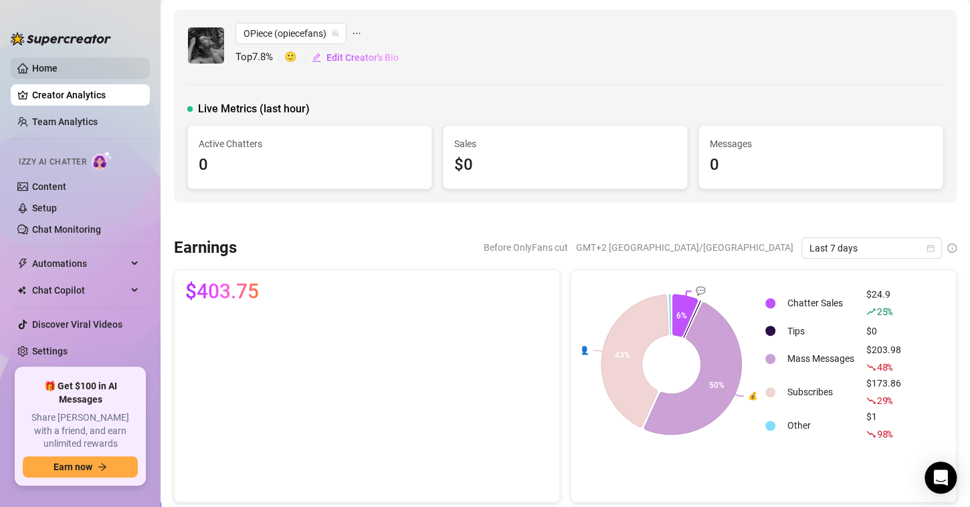
click at [35, 67] on link "Home" at bounding box center [44, 68] width 25 height 11
